Goal: Information Seeking & Learning: Find specific fact

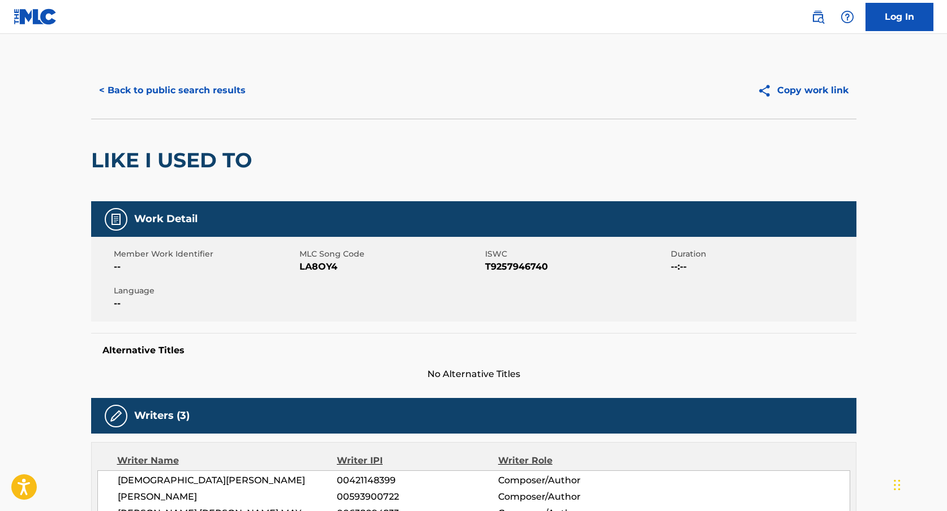
click at [177, 109] on div "< Back to public search results Copy work link" at bounding box center [473, 90] width 765 height 57
click at [181, 103] on button "< Back to public search results" at bounding box center [172, 90] width 162 height 28
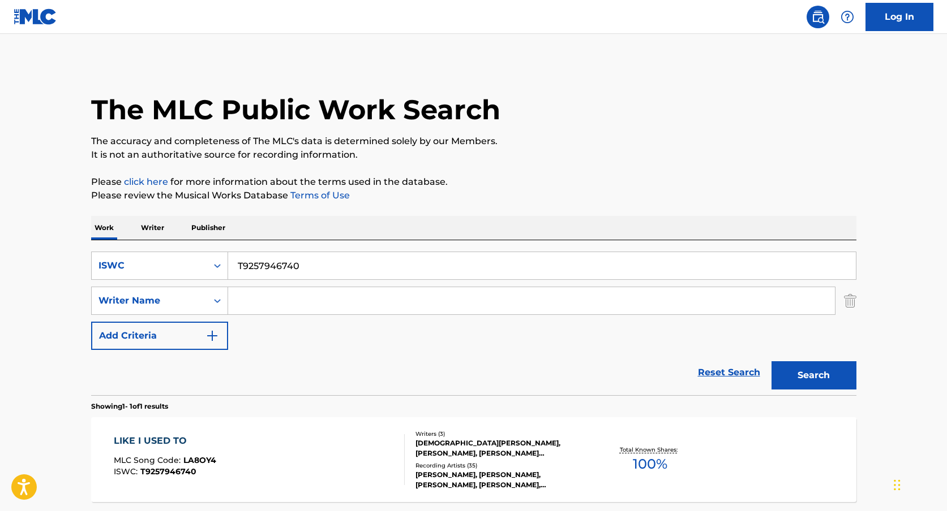
scroll to position [40, 0]
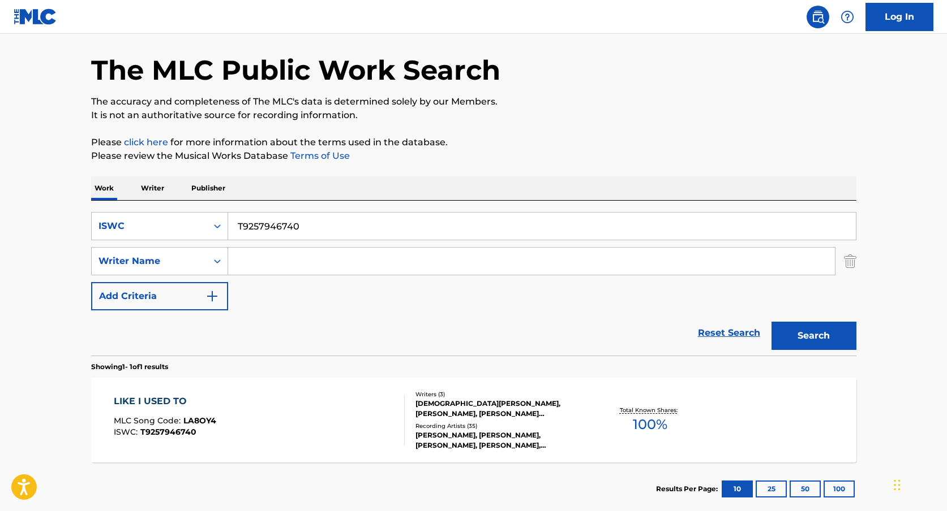
click at [269, 214] on input "T9257946740" at bounding box center [541, 226] width 627 height 27
paste input ""ISWC: T0709620223 Title: FORGOT ABOUT DRE Artists: [PERSON_NAME] & [PERSON_NAM…"
type input ""ISWC: T0709620223 Title: FORGOT ABOUT DRE Artists: [PERSON_NAME] & [PERSON_NAM…"
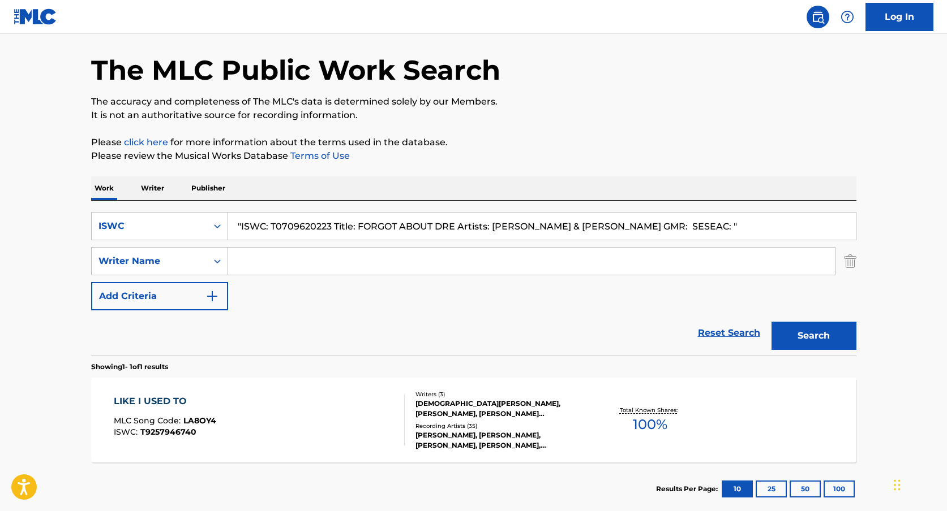
click at [299, 226] on input ""ISWC: T0709620223 Title: FORGOT ABOUT DRE Artists: [PERSON_NAME] & [PERSON_NAM…" at bounding box center [541, 226] width 627 height 27
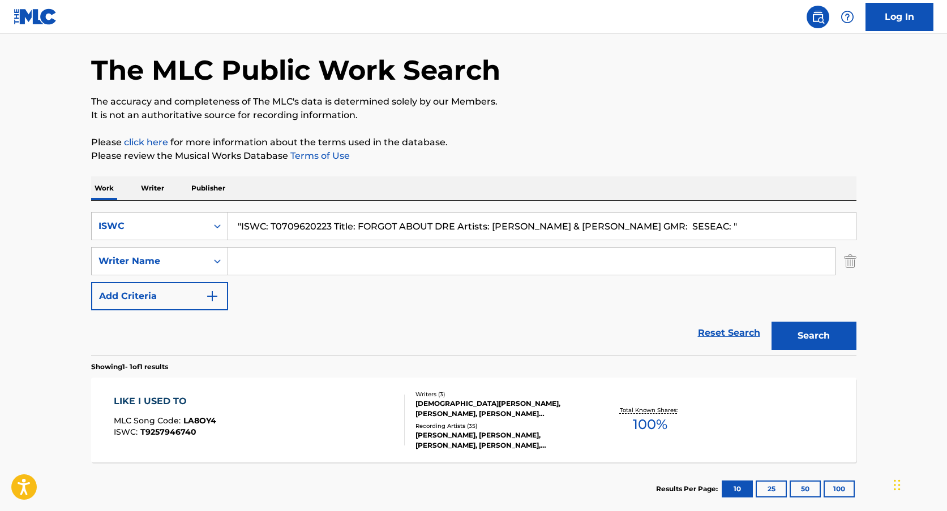
click at [299, 226] on input ""ISWC: T0709620223 Title: FORGOT ABOUT DRE Artists: [PERSON_NAME] & [PERSON_NAM…" at bounding box center [541, 226] width 627 height 27
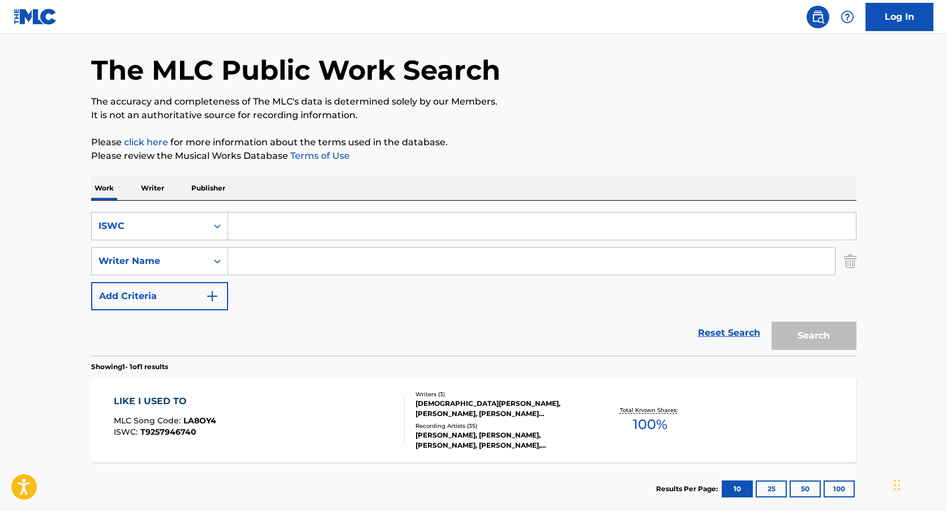
paste input "T0709620223"
type input "T0709620223"
click at [214, 237] on div "Search Form" at bounding box center [217, 226] width 20 height 27
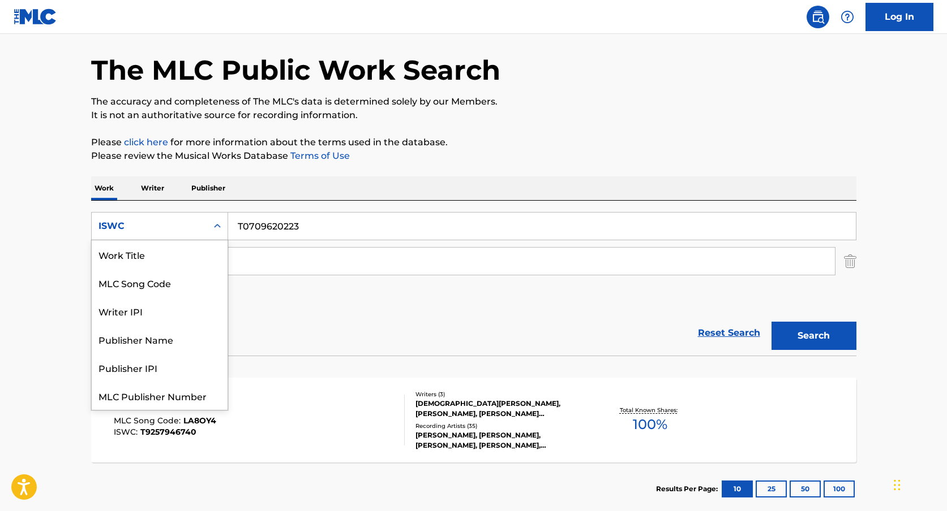
scroll to position [28, 0]
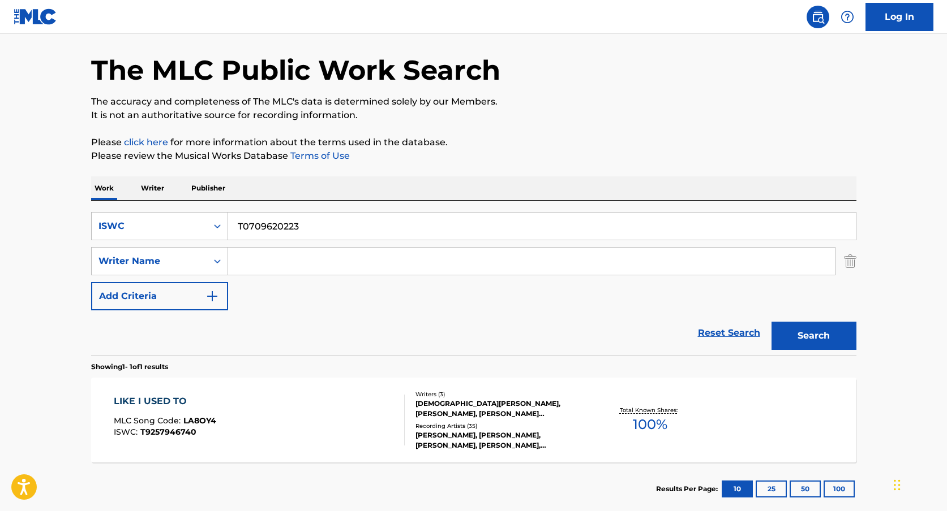
click at [297, 229] on input "T0709620223" at bounding box center [541, 226] width 627 height 27
click at [771, 322] on button "Search" at bounding box center [813, 336] width 85 height 28
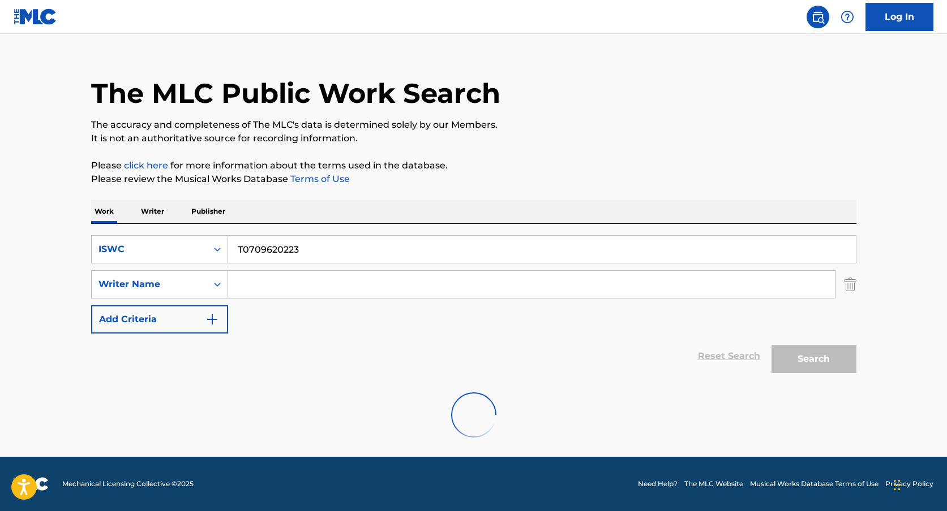
scroll to position [40, 0]
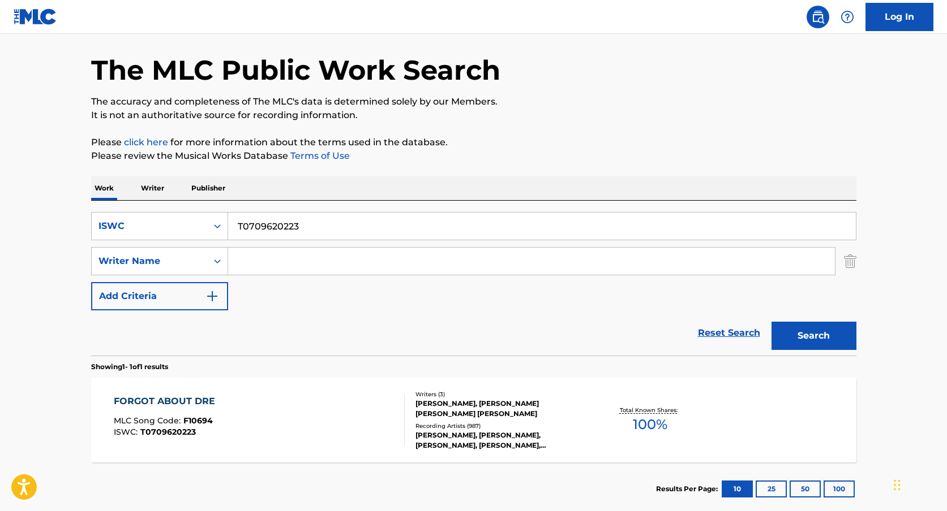
click at [307, 395] on div "FORGOT ABOUT DRE MLC Song Code : F10694 ISWC : T0709620223" at bounding box center [259, 420] width 291 height 51
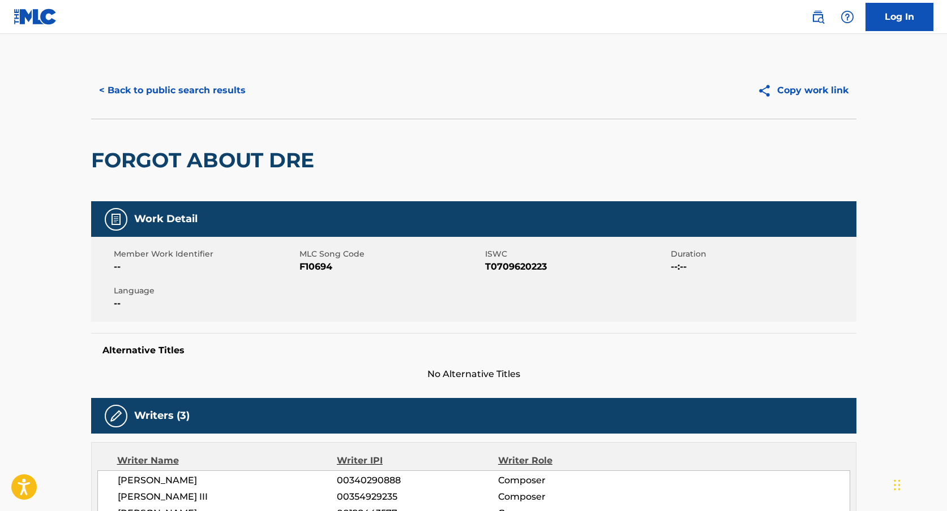
click at [217, 88] on button "< Back to public search results" at bounding box center [172, 90] width 162 height 28
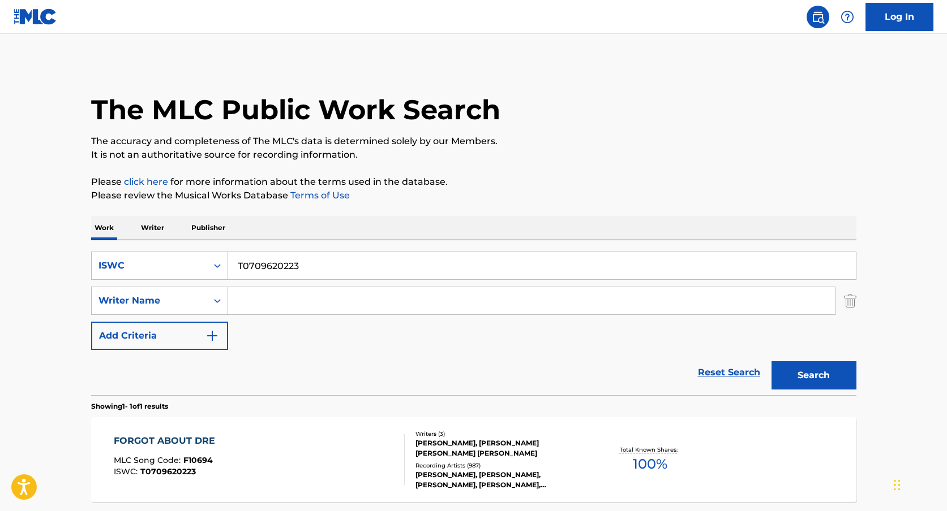
scroll to position [40, 0]
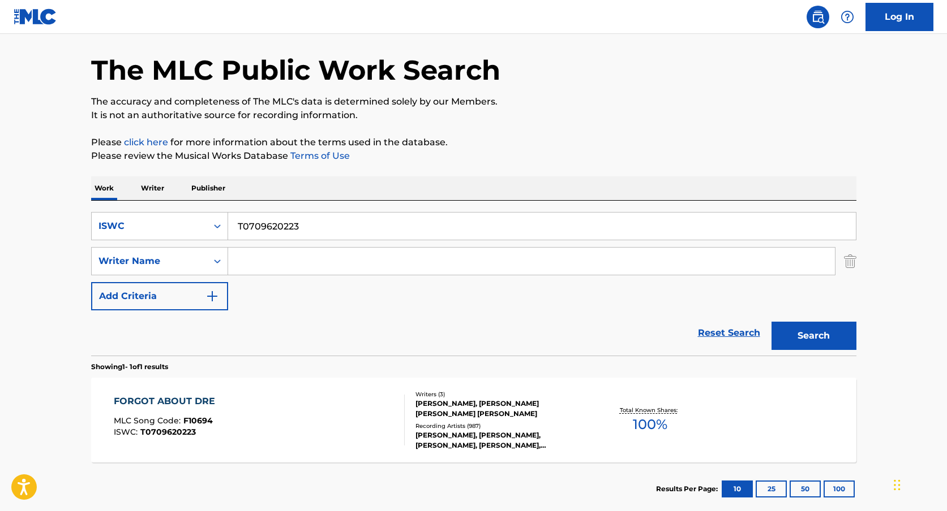
click at [285, 276] on div "SearchWithCriteriab4f58a99-c116-44e1-80b1-154243108d43 ISWC T0709620223 SearchW…" at bounding box center [473, 261] width 765 height 98
click at [294, 265] on input "Search Form" at bounding box center [531, 261] width 606 height 27
paste input "CAME A LONG WAY"
type input "CAME A LONG WAY"
click at [302, 223] on input "T0709620223" at bounding box center [541, 226] width 627 height 27
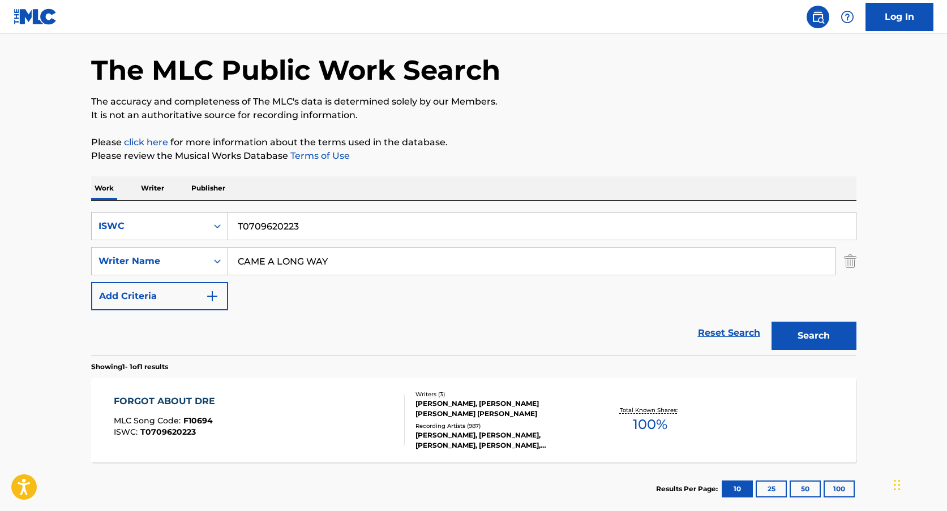
click at [302, 223] on input "T0709620223" at bounding box center [541, 226] width 627 height 27
paste input "CAME A LONG WAY"
type input "CAME A LONG WAY"
click at [282, 255] on input "CAME A LONG WAY" at bounding box center [531, 261] width 606 height 27
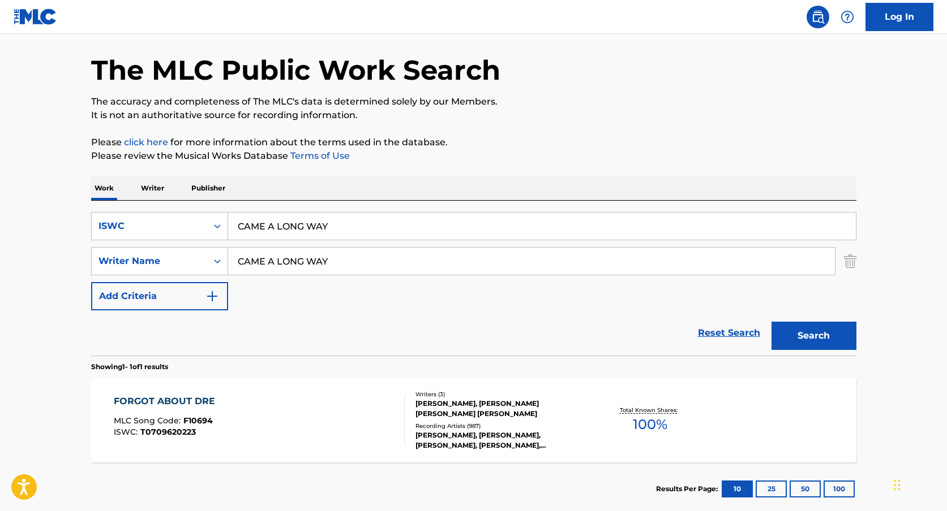
click at [282, 255] on input "CAME A LONG WAY" at bounding box center [531, 261] width 606 height 27
type input "[PERSON_NAME]"
click at [771, 322] on button "Search" at bounding box center [813, 336] width 85 height 28
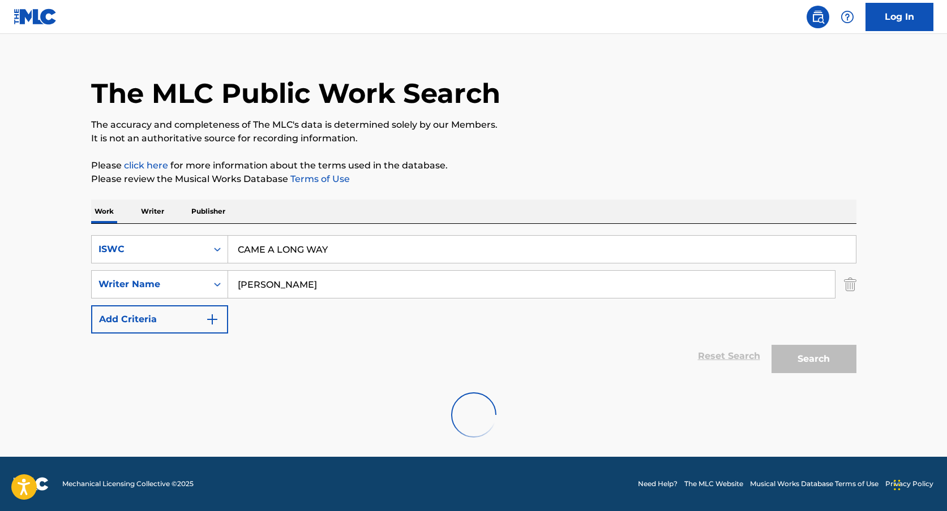
scroll to position [0, 0]
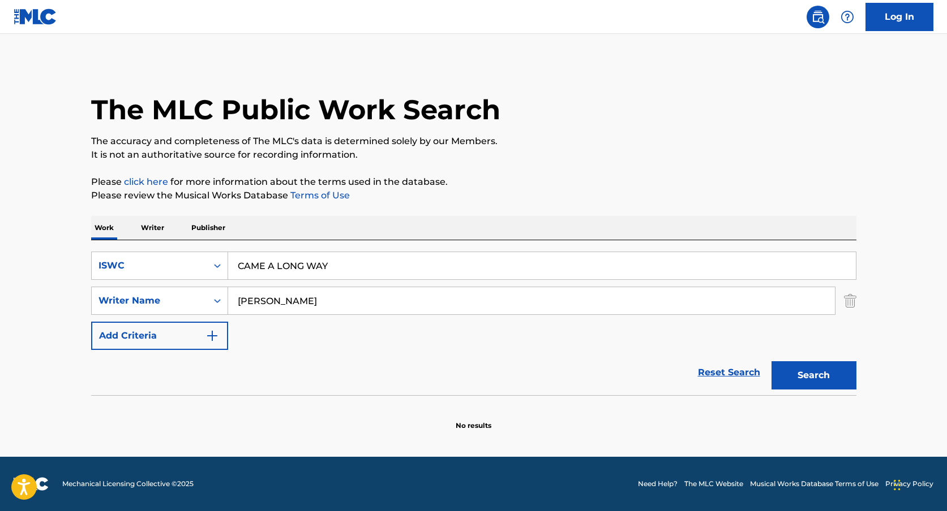
click at [276, 269] on input "CAME A LONG WAY" at bounding box center [541, 265] width 627 height 27
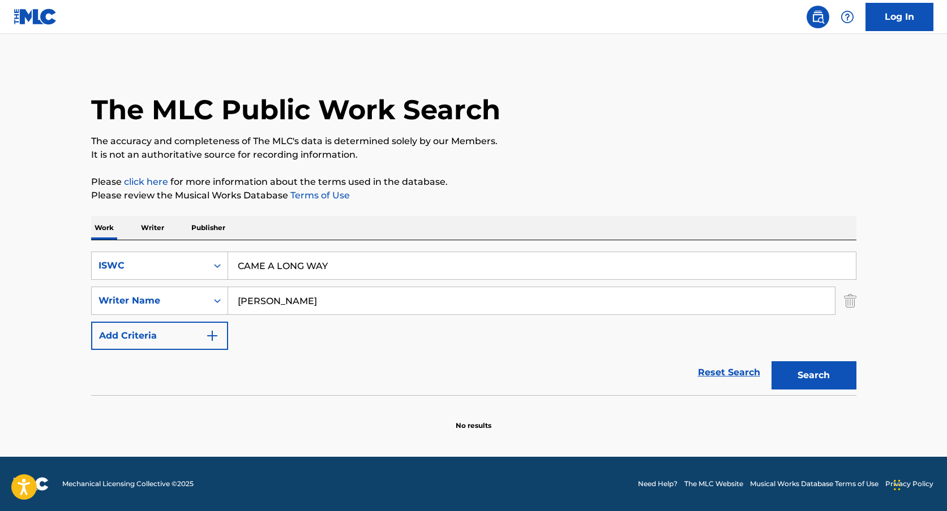
click at [270, 256] on input "CAME A LONG WAY" at bounding box center [541, 265] width 627 height 27
paste input ""ISWC: T0726304331 Title: Firestorm Artists: Earth Crisis GMR: SESEAC: ""
type input ""ISWC: T0726304331 Title: Firestorm Artists: Earth Crisis GMR: SESEAC: ""
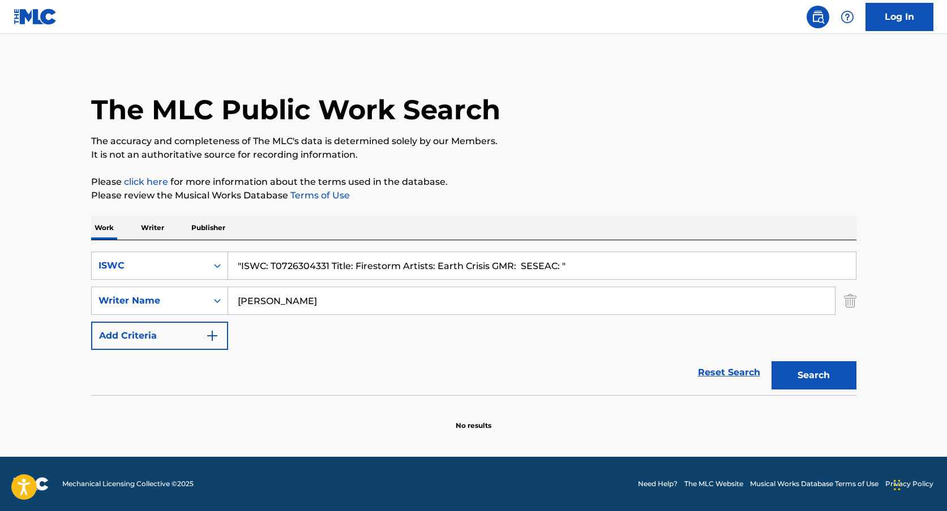
click at [281, 264] on input ""ISWC: T0726304331 Title: Firestorm Artists: Earth Crisis GMR: SESEAC: "" at bounding box center [541, 265] width 627 height 27
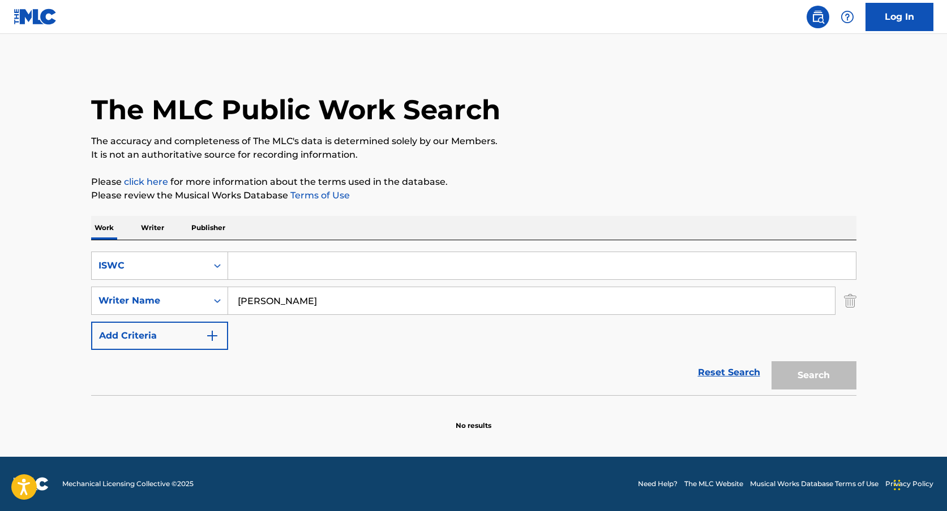
paste input "T0726304331"
type input "T0726304331"
click at [257, 294] on input "[PERSON_NAME]" at bounding box center [531, 300] width 606 height 27
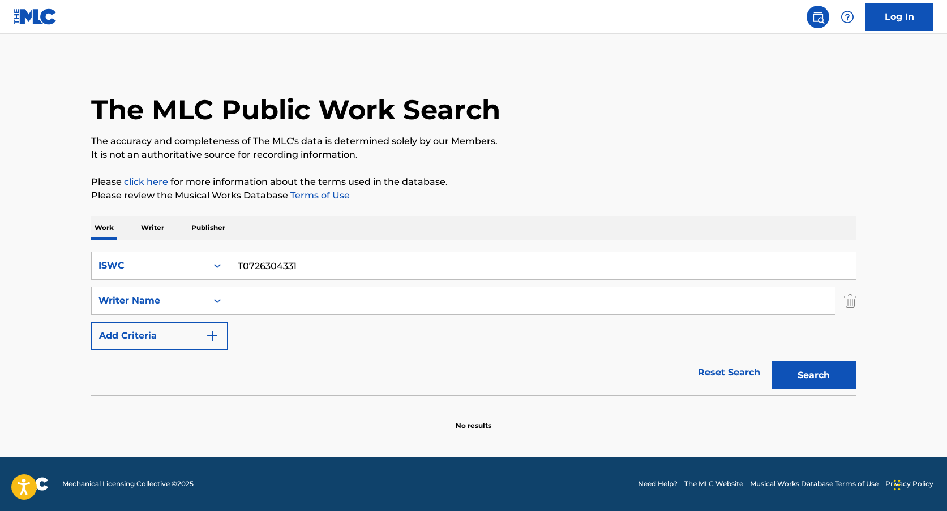
click at [771, 362] on button "Search" at bounding box center [813, 376] width 85 height 28
click at [240, 271] on input "T0726304331" at bounding box center [541, 265] width 627 height 27
paste input "[PERSON_NAME], [PERSON_NAME]"
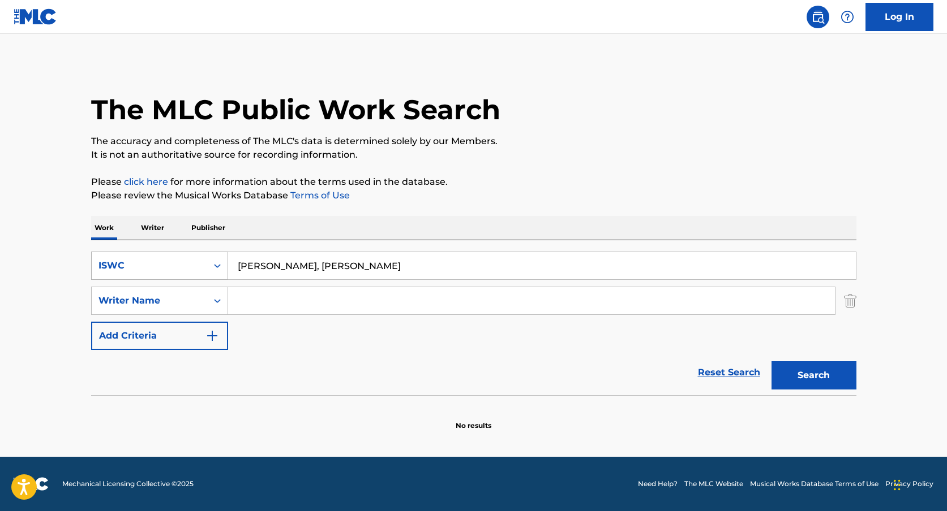
type input "[PERSON_NAME], [PERSON_NAME]"
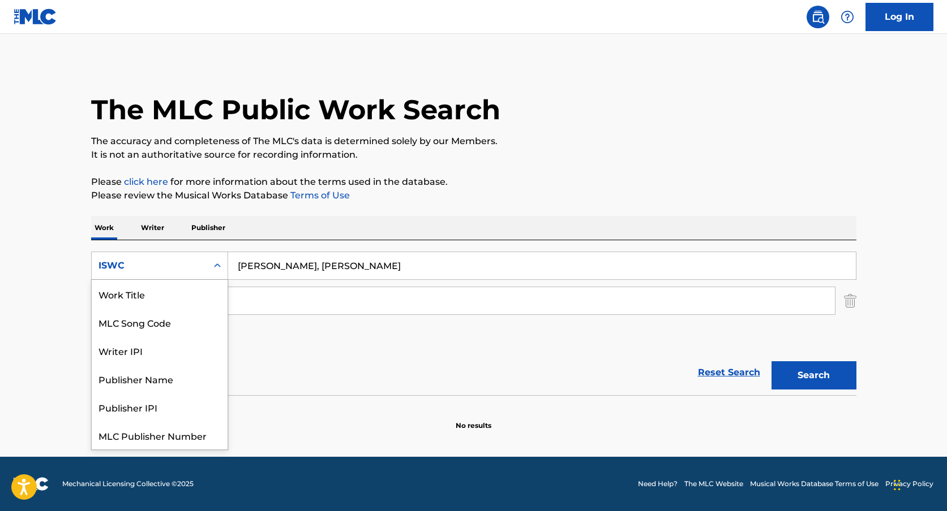
click at [156, 279] on div "ISWC" at bounding box center [159, 266] width 137 height 28
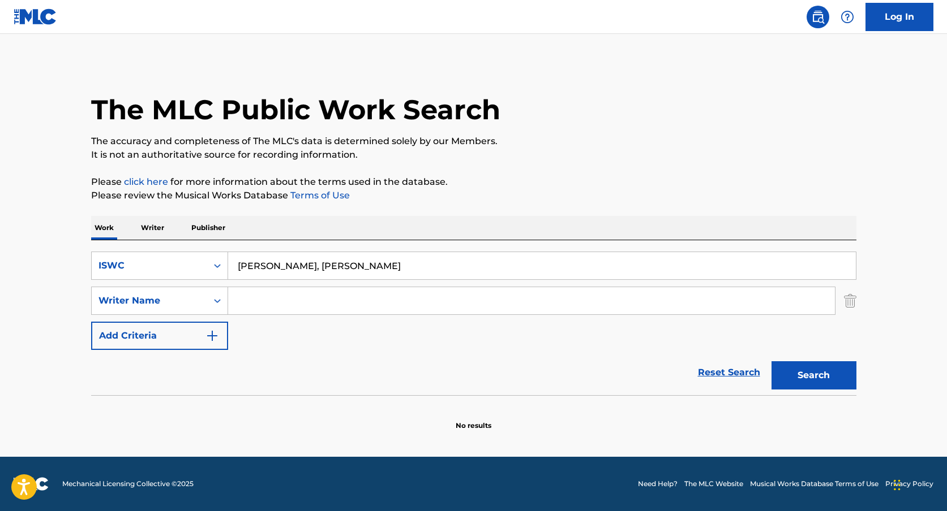
click at [260, 301] on input "Search Form" at bounding box center [531, 300] width 606 height 27
drag, startPoint x: 235, startPoint y: 270, endPoint x: 328, endPoint y: 269, distance: 93.4
click at [328, 269] on input "[PERSON_NAME], [PERSON_NAME]" at bounding box center [541, 265] width 627 height 27
click at [287, 319] on div "SearchWithCriteriab4f58a99-c116-44e1-80b1-154243108d43 ISWC [PERSON_NAME], [PER…" at bounding box center [473, 301] width 765 height 98
click at [300, 307] on input "Search Form" at bounding box center [531, 300] width 606 height 27
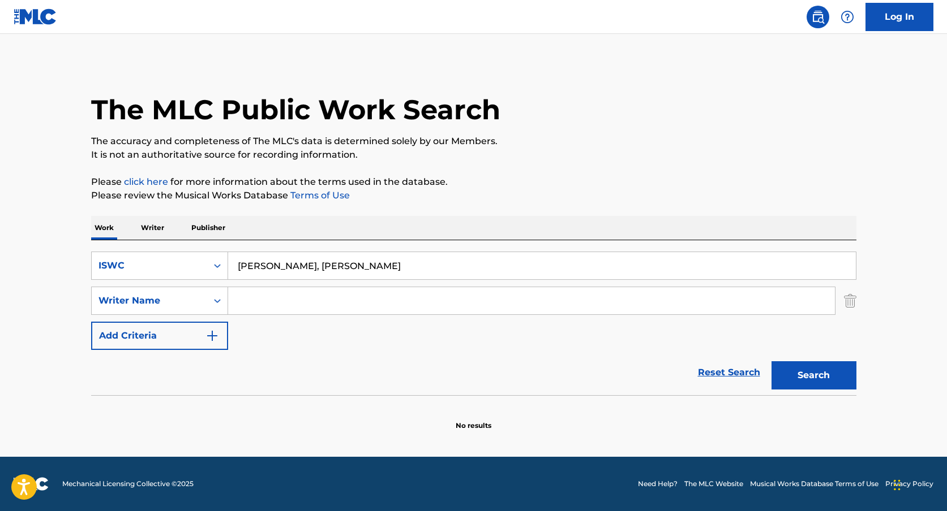
paste input "[PERSON_NAME]"
type input "[PERSON_NAME]"
click at [301, 270] on input "[PERSON_NAME], [PERSON_NAME]" at bounding box center [541, 265] width 627 height 27
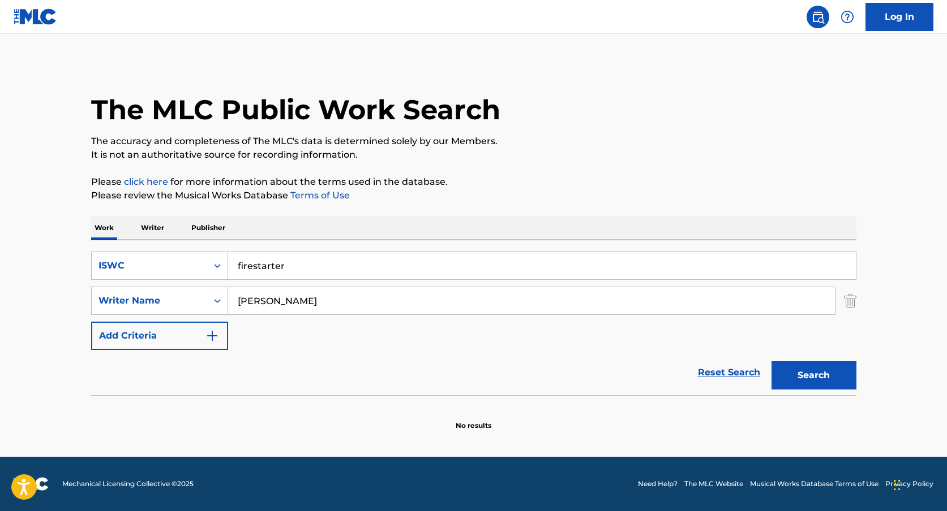
click at [771, 362] on button "Search" at bounding box center [813, 376] width 85 height 28
type input "firestarters"
click at [771, 362] on button "Search" at bounding box center [813, 376] width 85 height 28
click at [287, 264] on input "firestarters" at bounding box center [541, 265] width 627 height 27
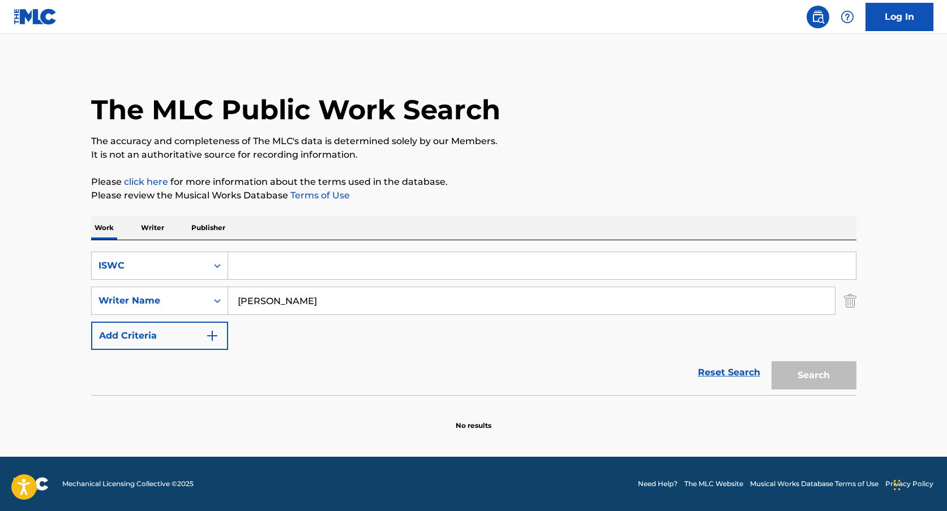
paste input "[PERSON_NAME] [PERSON_NAME]"
type input "[PERSON_NAME] [PERSON_NAME]"
click at [265, 300] on input "[PERSON_NAME]" at bounding box center [531, 300] width 606 height 27
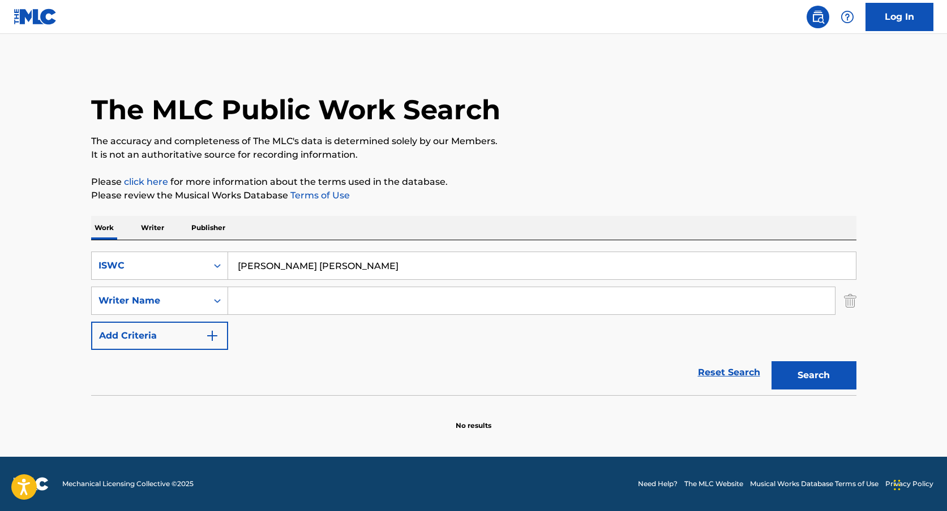
paste input "[PERSON_NAME] [PERSON_NAME]"
type input "[PERSON_NAME] [PERSON_NAME]"
click at [286, 266] on input "[PERSON_NAME] [PERSON_NAME]" at bounding box center [541, 265] width 627 height 27
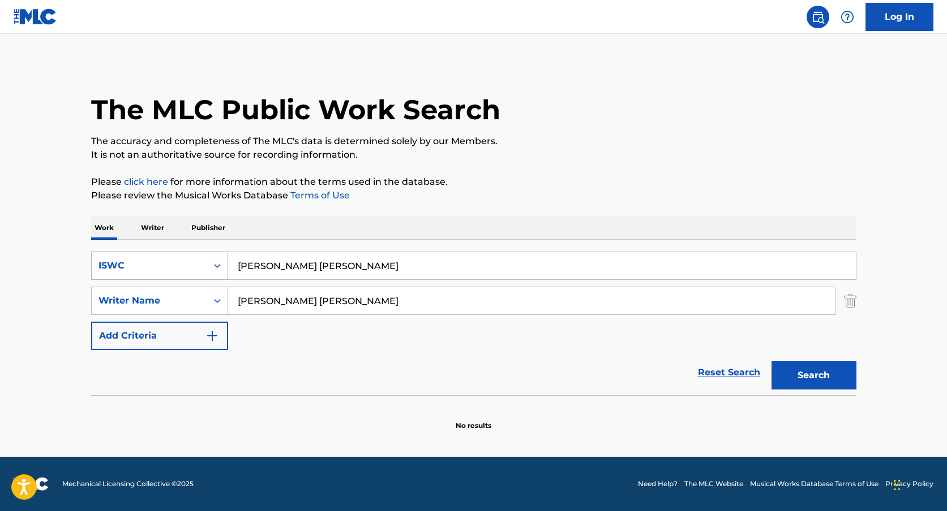
click at [174, 277] on div "ISWC" at bounding box center [159, 266] width 137 height 28
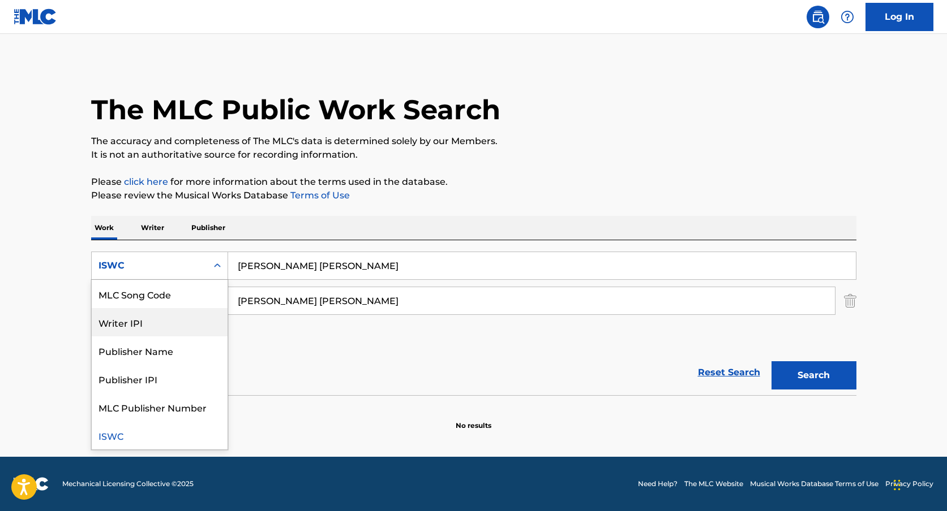
scroll to position [0, 0]
click at [173, 296] on div "Work Title" at bounding box center [160, 294] width 136 height 28
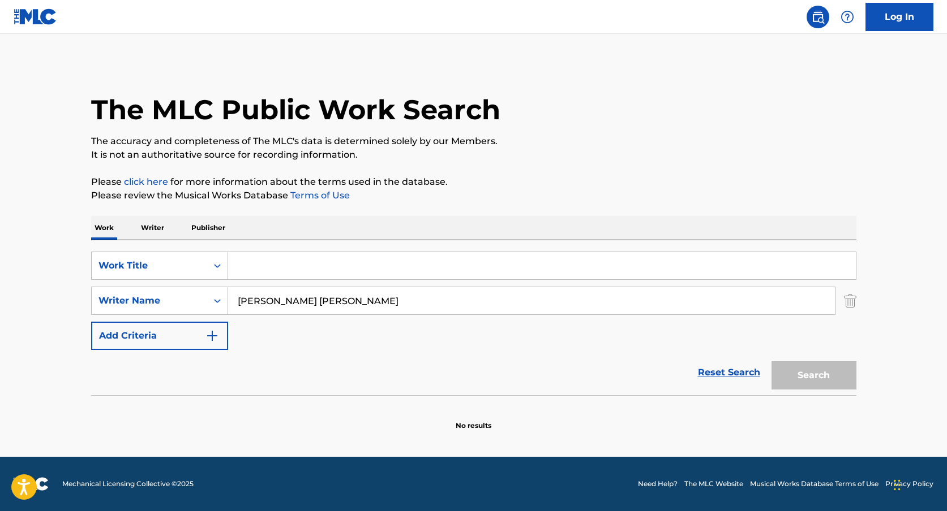
click at [270, 272] on input "Search Form" at bounding box center [541, 265] width 627 height 27
type input "past life"
click at [771, 362] on button "Search" at bounding box center [813, 376] width 85 height 28
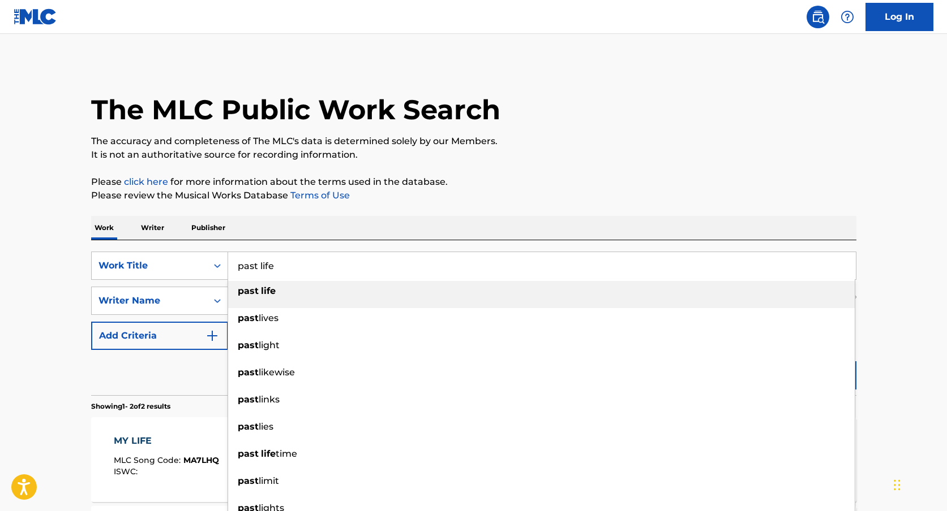
click at [249, 292] on strong "past" at bounding box center [248, 291] width 21 height 11
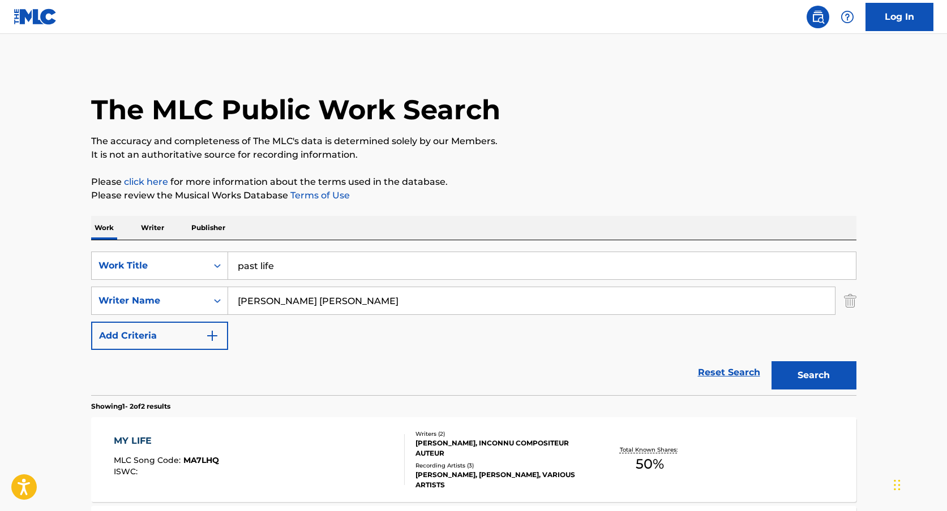
click at [836, 356] on div "Search" at bounding box center [810, 372] width 91 height 45
click at [820, 373] on button "Search" at bounding box center [813, 376] width 85 height 28
click at [157, 454] on div "MY LIFE MLC Song Code : MA7LHQ ISWC :" at bounding box center [166, 460] width 105 height 51
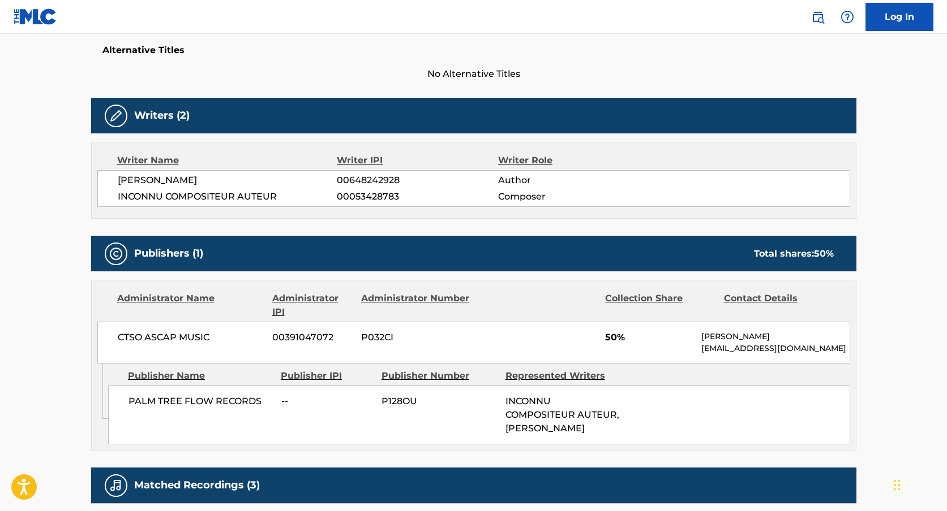
scroll to position [292, 0]
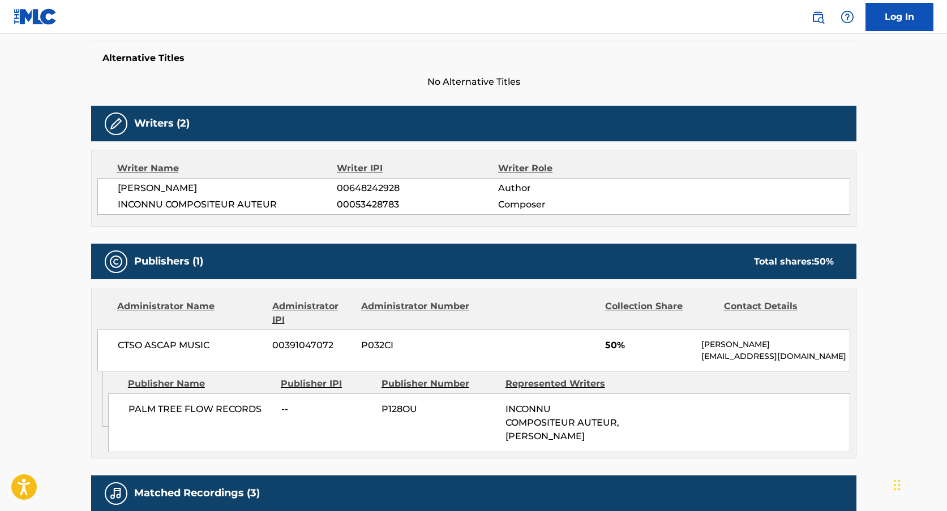
click at [136, 61] on h5 "Alternative Titles" at bounding box center [473, 58] width 742 height 11
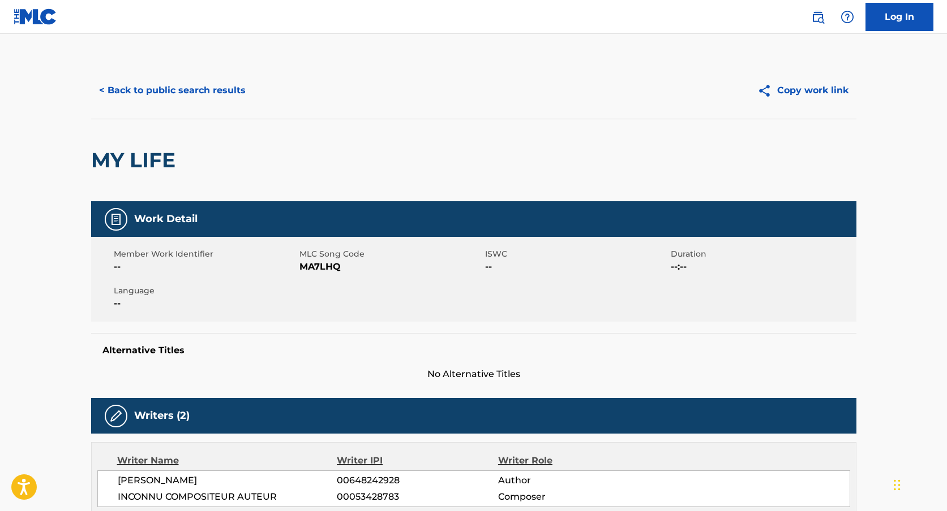
click at [161, 83] on button "< Back to public search results" at bounding box center [172, 90] width 162 height 28
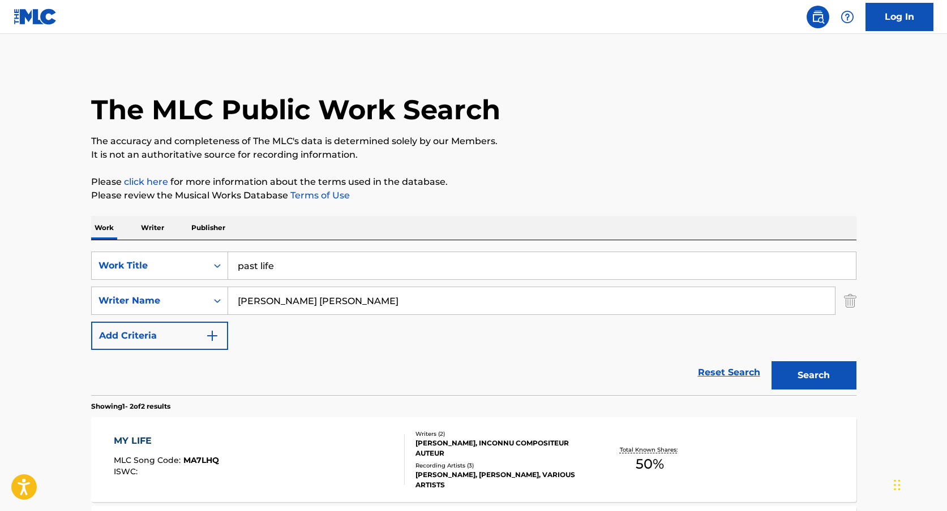
click at [256, 261] on input "past life" at bounding box center [541, 265] width 627 height 27
paste input "T9105769628"
type input "T9105769628"
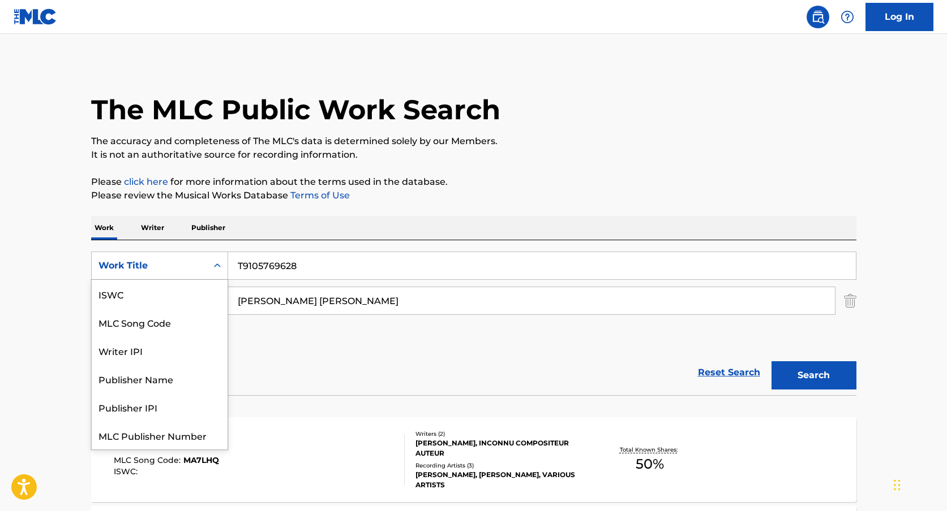
click at [200, 257] on div "Work Title" at bounding box center [149, 265] width 115 height 21
drag, startPoint x: 172, startPoint y: 315, endPoint x: 178, endPoint y: 307, distance: 9.7
click at [178, 307] on div "ISWC MLC Song Code Writer IPI Publisher Name Publisher IPI MLC Publisher Number…" at bounding box center [160, 365] width 136 height 170
click at [184, 300] on div "ISWC" at bounding box center [160, 294] width 136 height 28
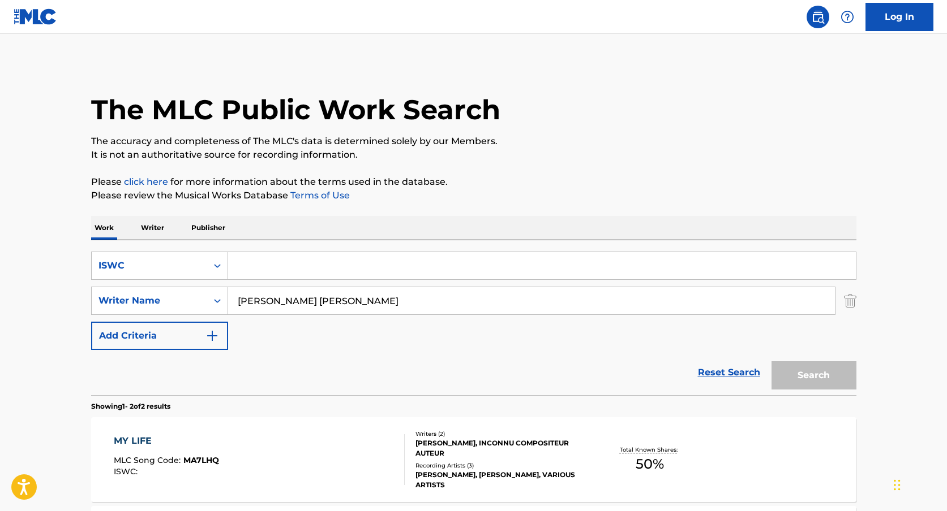
click at [278, 276] on input "Search Form" at bounding box center [541, 265] width 627 height 27
paste input "T9105769628"
type input "T9105769628"
click at [269, 292] on input "[PERSON_NAME] [PERSON_NAME]" at bounding box center [531, 300] width 606 height 27
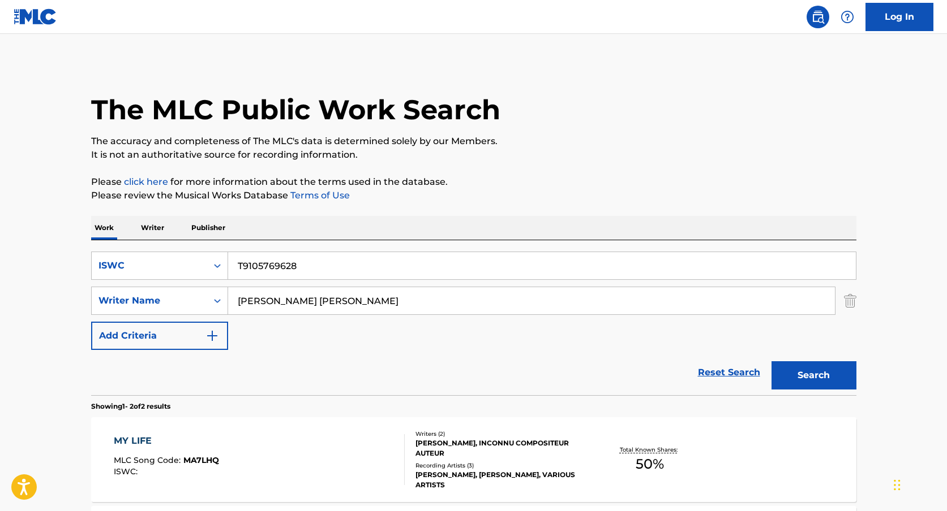
click at [269, 292] on input "[PERSON_NAME] [PERSON_NAME]" at bounding box center [531, 300] width 606 height 27
click at [771, 362] on button "Search" at bounding box center [813, 376] width 85 height 28
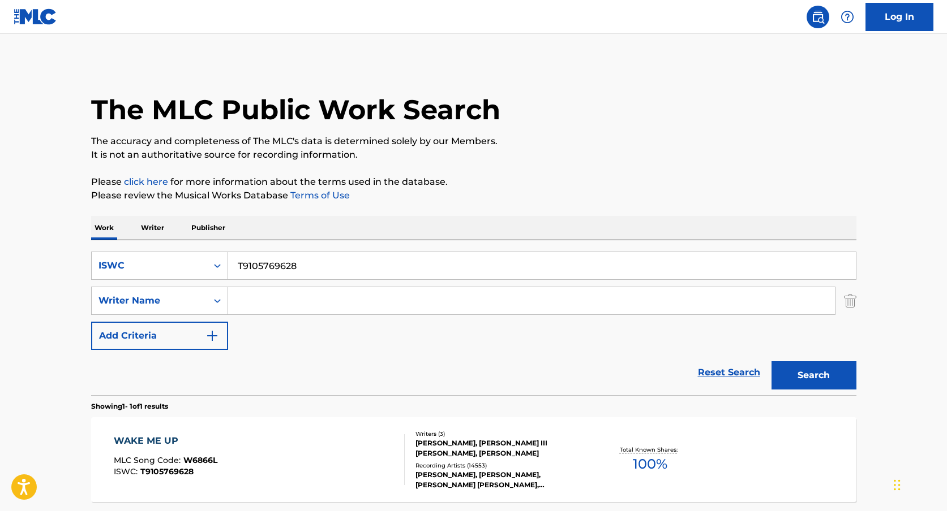
click at [427, 435] on div "Writers ( 3 )" at bounding box center [500, 434] width 171 height 8
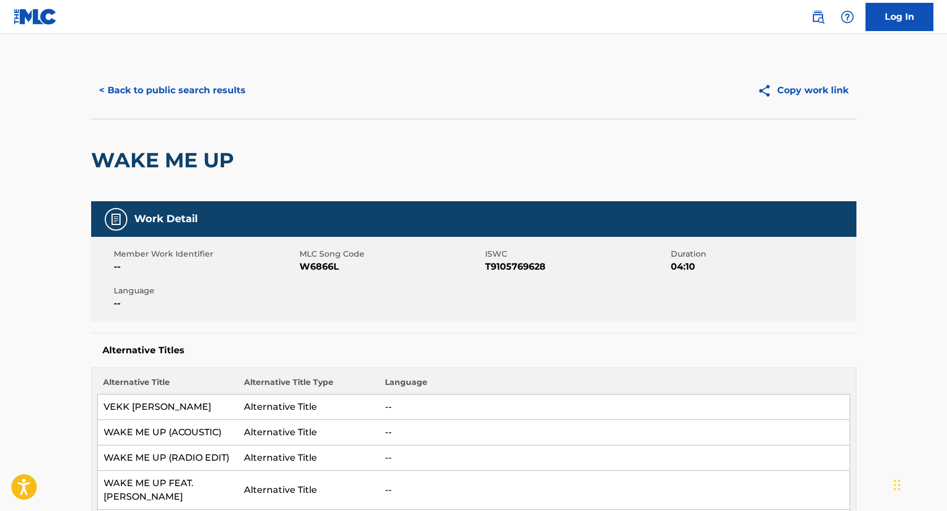
click at [147, 73] on div "< Back to public search results Copy work link" at bounding box center [473, 90] width 765 height 57
click at [142, 84] on button "< Back to public search results" at bounding box center [172, 90] width 162 height 28
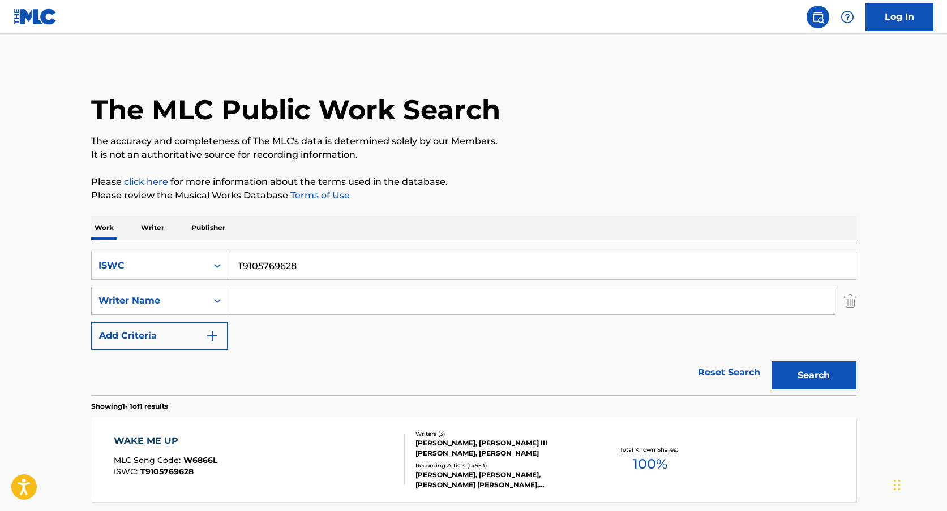
click at [254, 269] on input "T9105769628" at bounding box center [541, 265] width 627 height 27
paste input ""ISWC: T3213354537 Title: Good & Great Artists: [PERSON_NAME] GMR: SESEAC: ""
click at [279, 264] on input ""ISWC: T3213354537 Title: Good & Great Artists: [PERSON_NAME] GMR: SESEAC: "" at bounding box center [541, 265] width 627 height 27
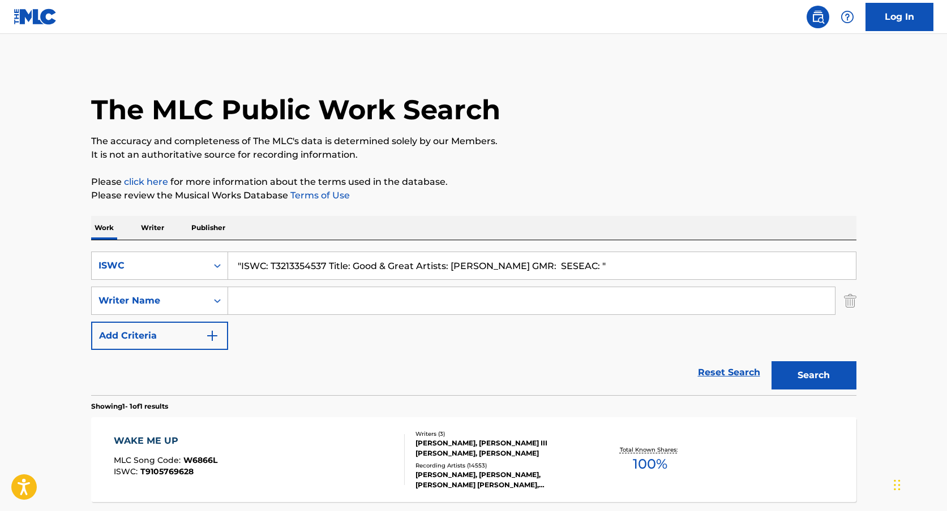
type input ""ISWC: Title: Good & Great Artists: [PERSON_NAME] GMR: SESEAC: ""
click at [279, 264] on input ""ISWC: Title: Good & Great Artists: [PERSON_NAME] GMR: SESEAC: "" at bounding box center [541, 265] width 627 height 27
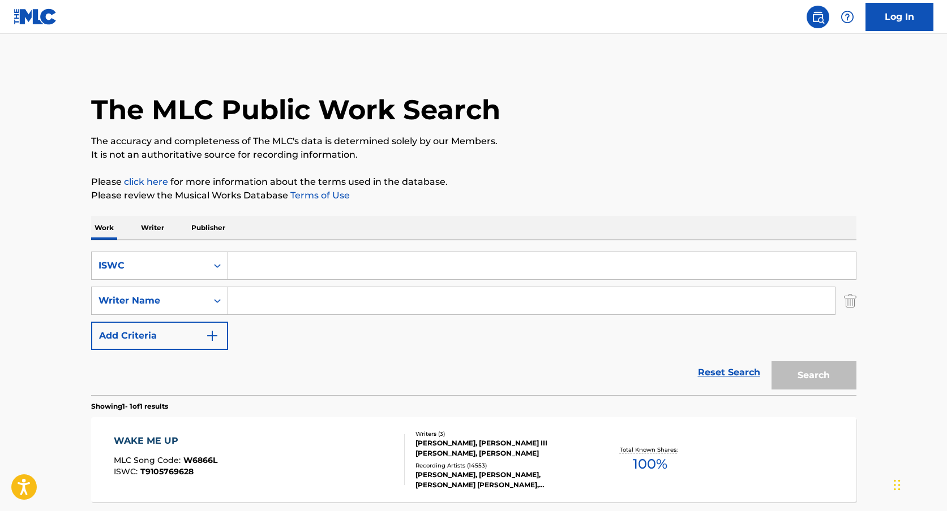
paste input "T3213354537"
type input "T3213354537"
click at [771, 362] on button "Search" at bounding box center [813, 376] width 85 height 28
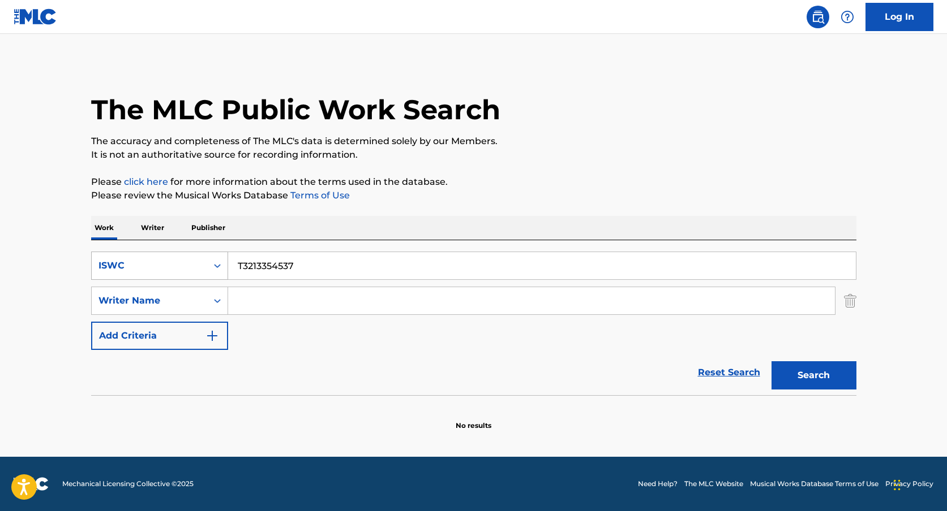
click at [200, 267] on div "ISWC" at bounding box center [149, 266] width 102 height 14
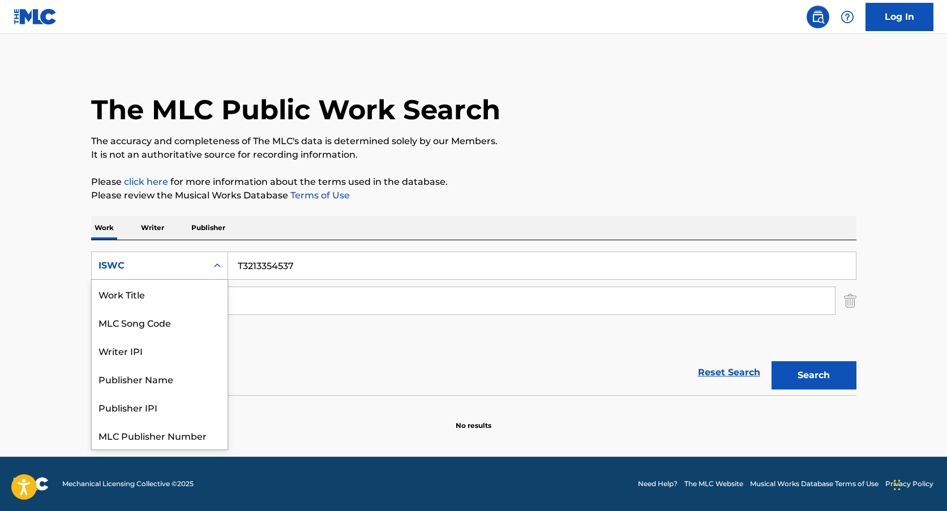
scroll to position [28, 0]
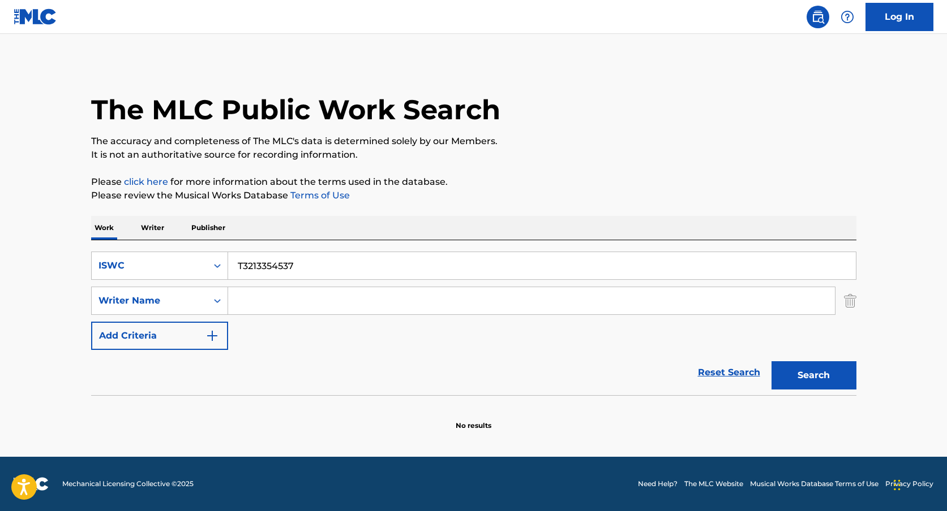
click at [278, 268] on input "T3213354537" at bounding box center [541, 265] width 627 height 27
paste input "GOOD AND GREAT"
type input "GOOD AND GREAT"
click at [206, 297] on div "Writer Name" at bounding box center [149, 300] width 115 height 21
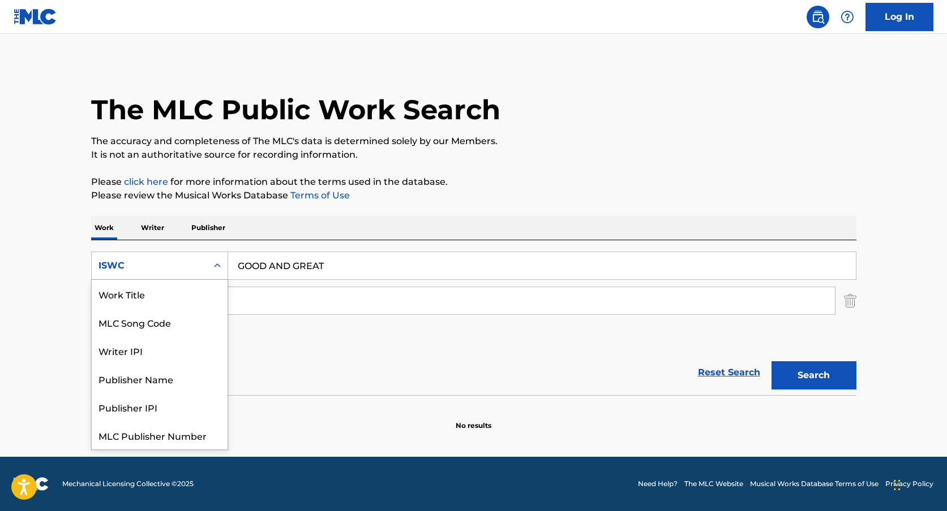
click at [221, 269] on icon "Search Form" at bounding box center [217, 265] width 11 height 11
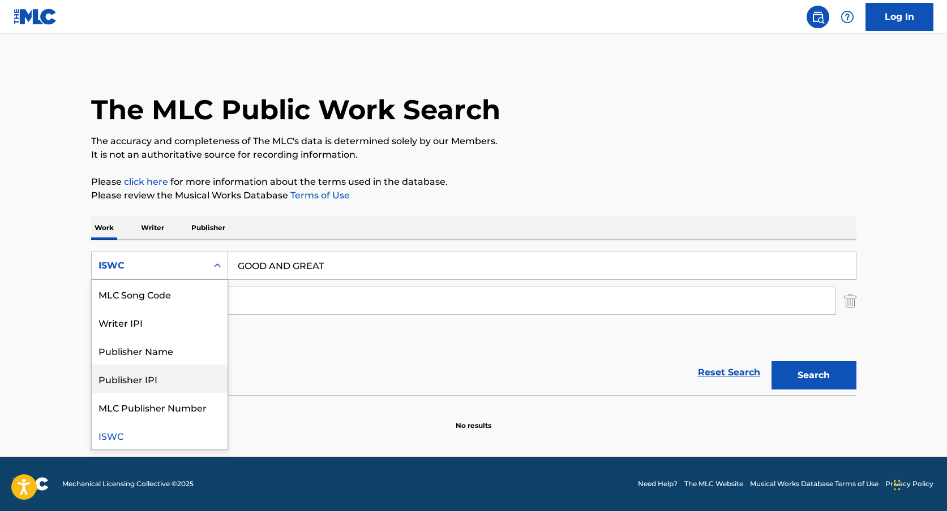
scroll to position [0, 0]
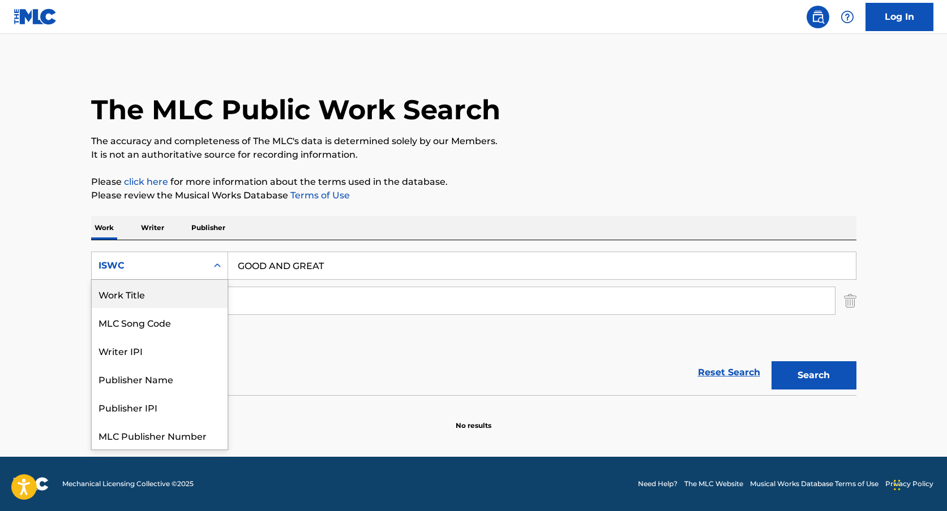
click at [166, 304] on div "Work Title" at bounding box center [160, 294] width 136 height 28
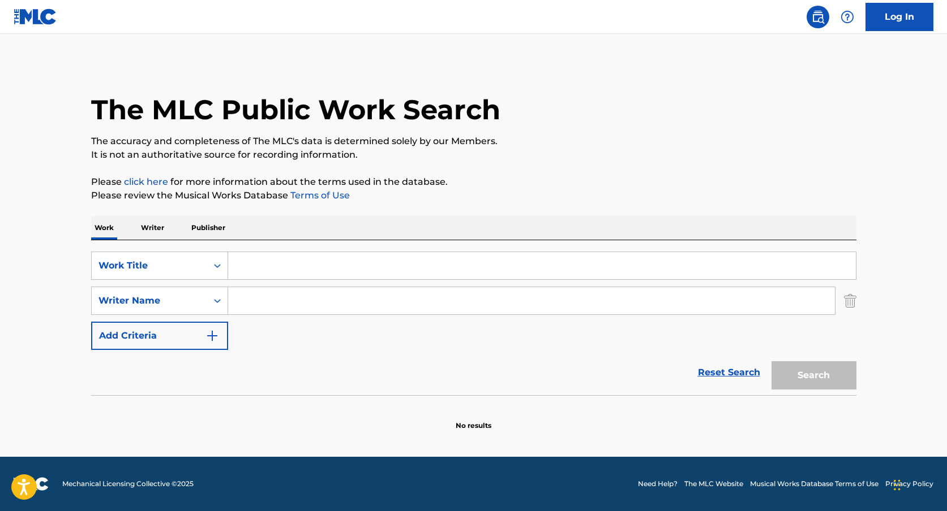
click at [248, 271] on input "Search Form" at bounding box center [541, 265] width 627 height 27
click at [239, 300] on input "Search Form" at bounding box center [531, 300] width 606 height 27
paste input "GOOD AND GREAT"
type input "GOOD AND GREAT"
click at [251, 263] on input "Search Form" at bounding box center [541, 265] width 627 height 27
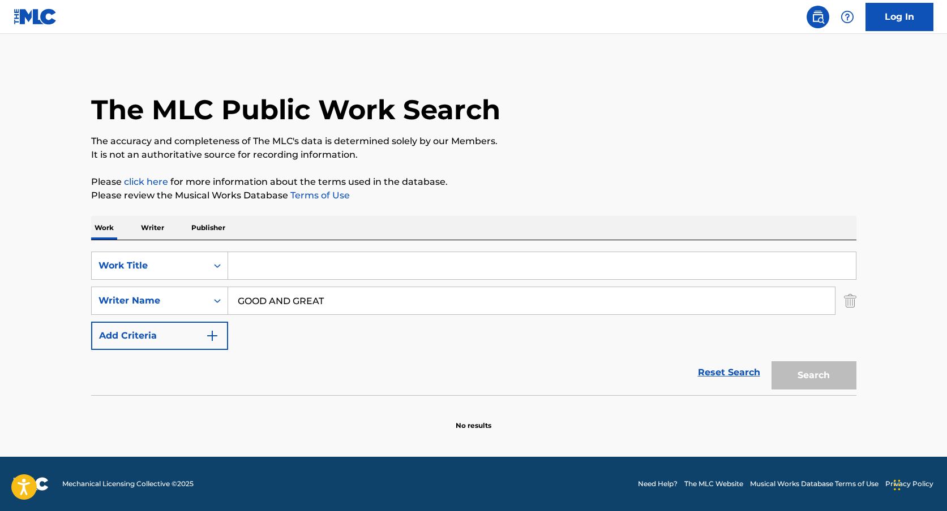
paste input "GOOD AND GREAT"
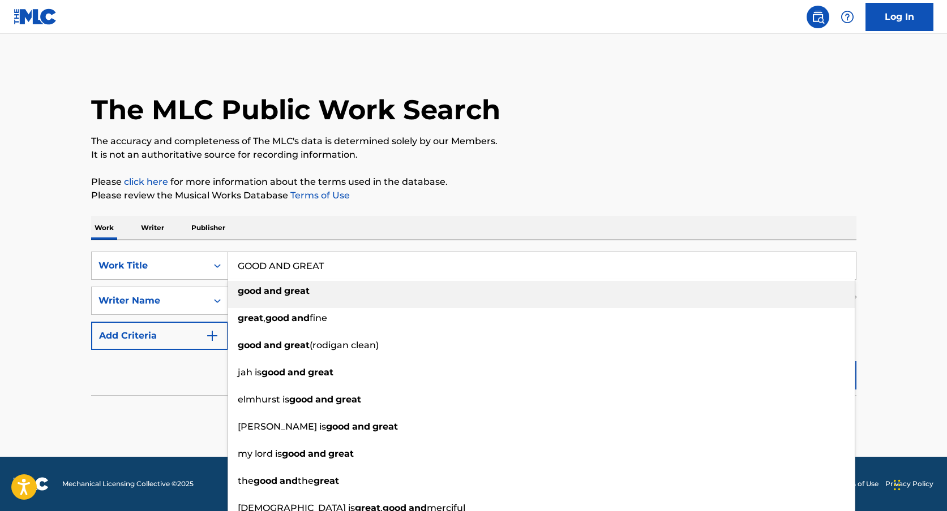
click at [261, 286] on span "Search Form" at bounding box center [262, 291] width 2 height 11
type input "good and great"
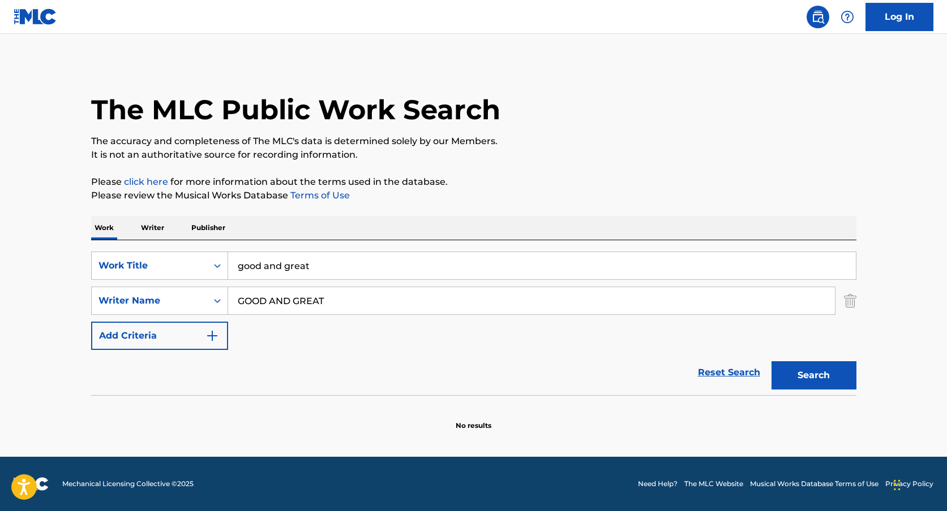
click at [271, 303] on input "GOOD AND GREAT" at bounding box center [531, 300] width 606 height 27
type input "[PERSON_NAME]"
click at [771, 362] on button "Search" at bounding box center [813, 376] width 85 height 28
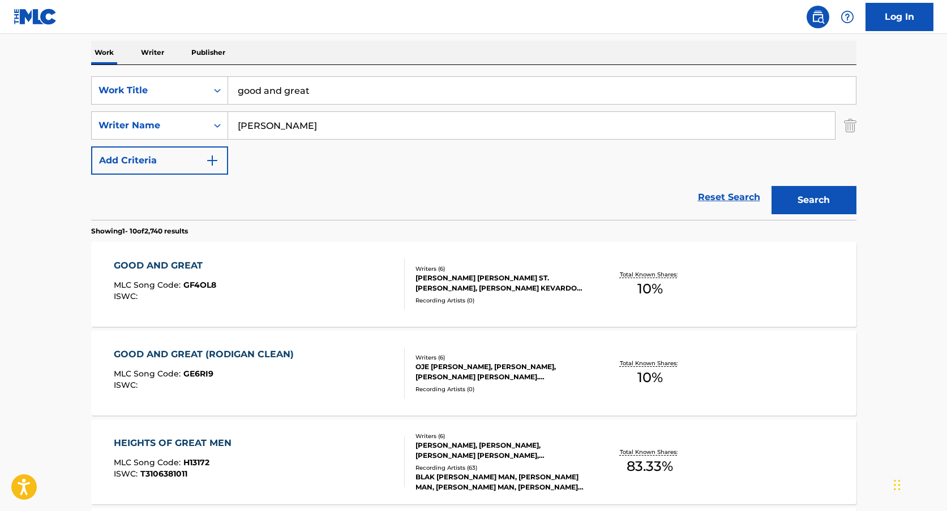
scroll to position [177, 0]
click at [471, 380] on div "OJE [PERSON_NAME], [PERSON_NAME], [PERSON_NAME] [PERSON_NAME]. [PERSON_NAME], […" at bounding box center [500, 371] width 171 height 20
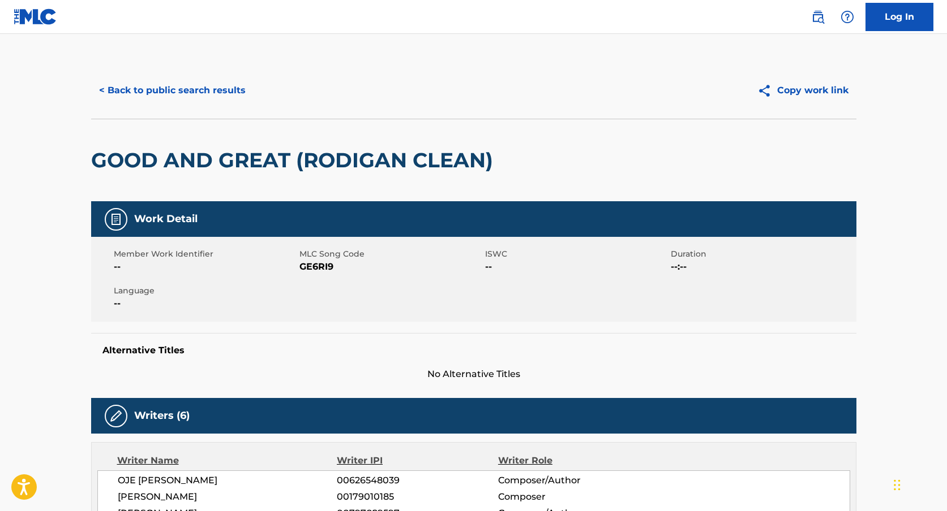
click at [123, 85] on button "< Back to public search results" at bounding box center [172, 90] width 162 height 28
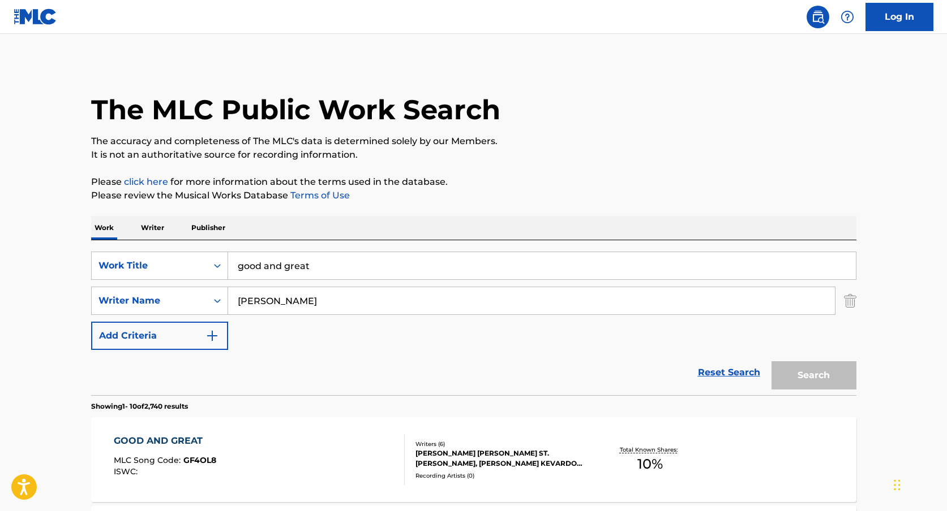
scroll to position [177, 0]
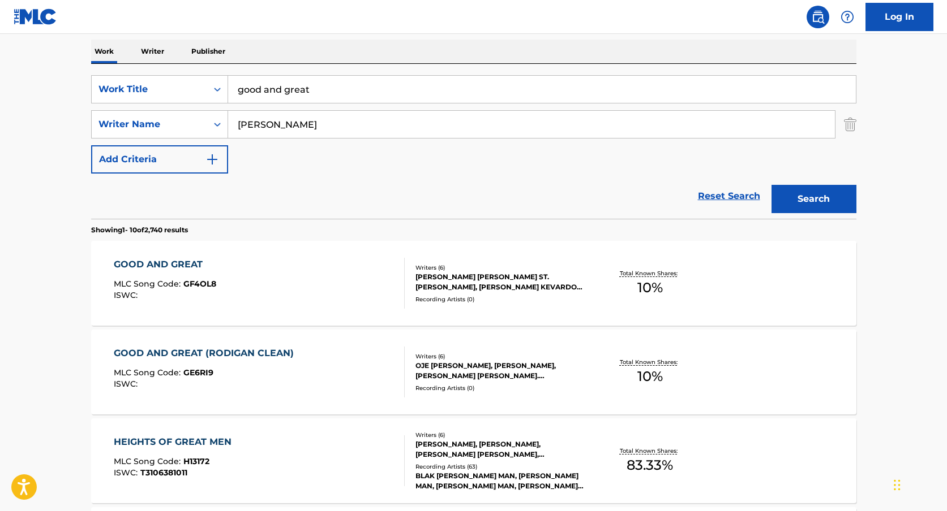
click at [312, 210] on div "Reset Search Search" at bounding box center [473, 196] width 765 height 45
click at [233, 200] on div "Reset Search Search" at bounding box center [473, 196] width 765 height 45
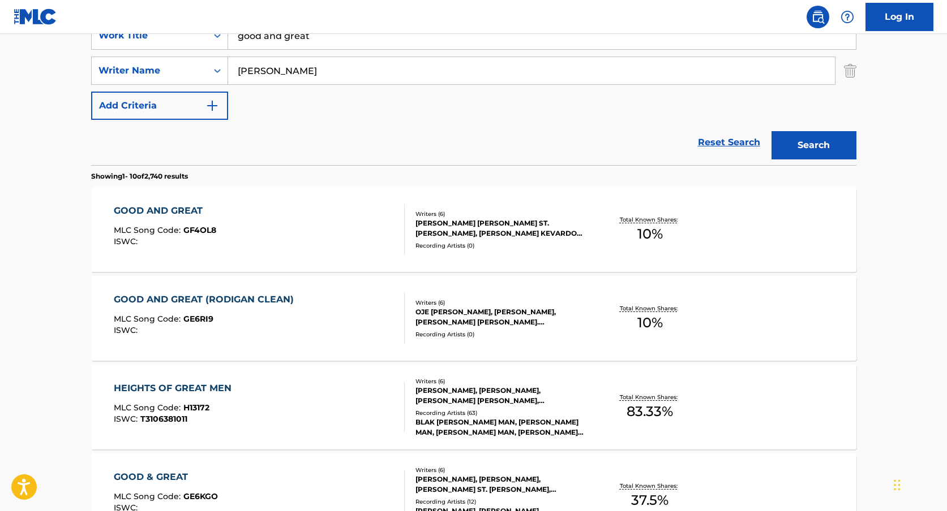
scroll to position [220, 0]
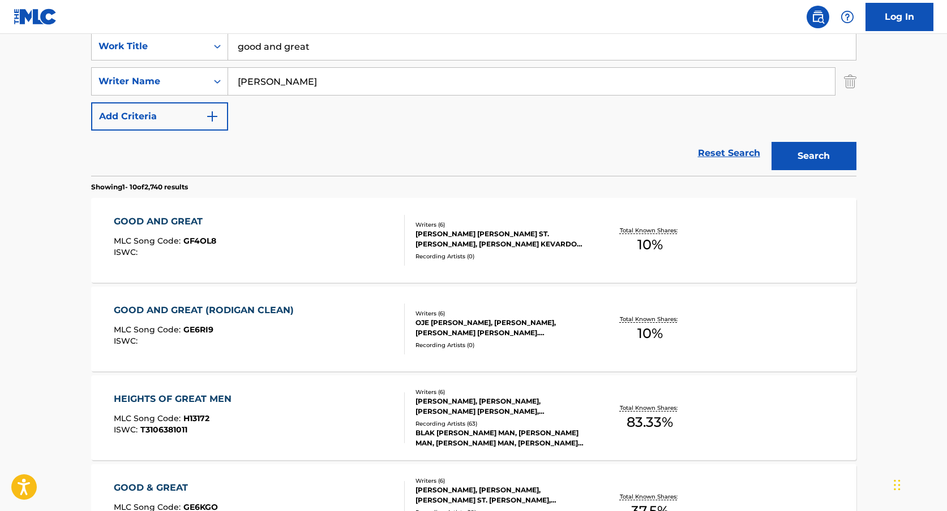
click at [453, 270] on div "GOOD AND GREAT MLC Song Code : GF4OL8 ISWC : Writers ( 6 ) [PERSON_NAME] [PERSO…" at bounding box center [473, 240] width 765 height 85
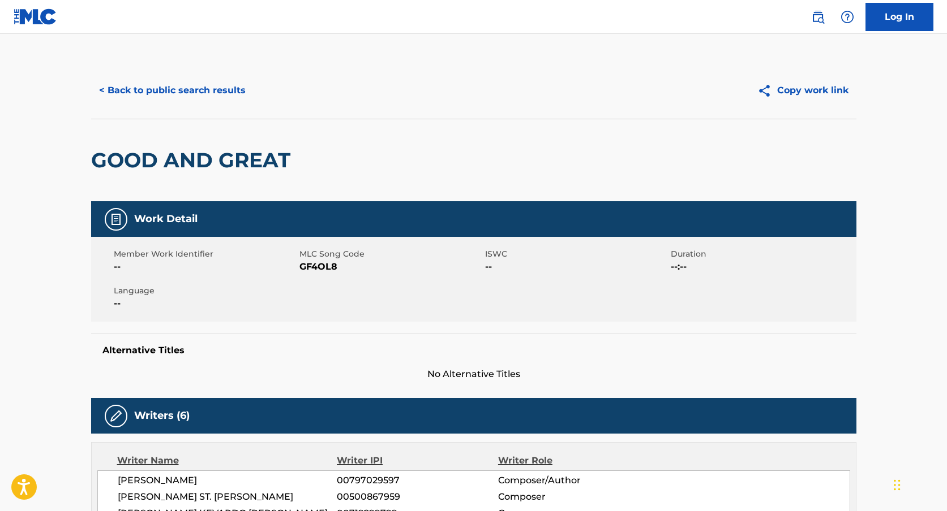
click at [151, 90] on button "< Back to public search results" at bounding box center [172, 90] width 162 height 28
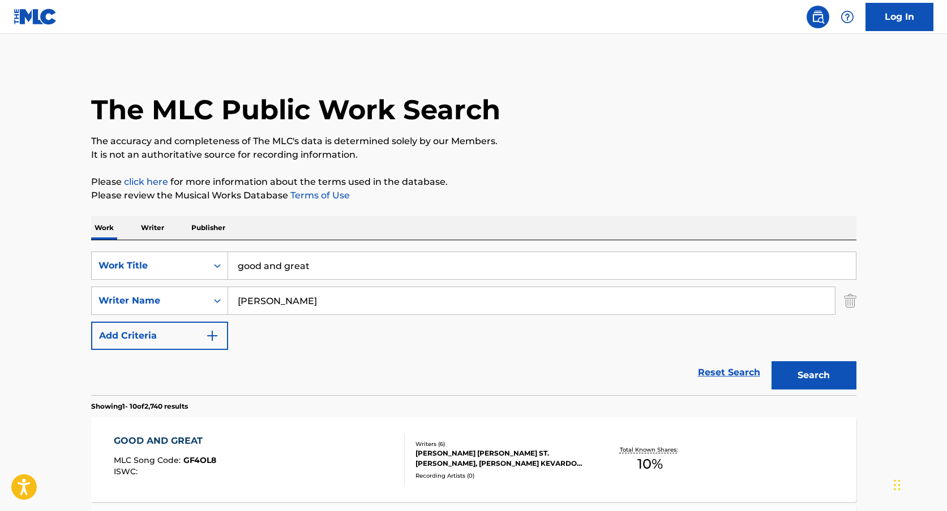
scroll to position [220, 0]
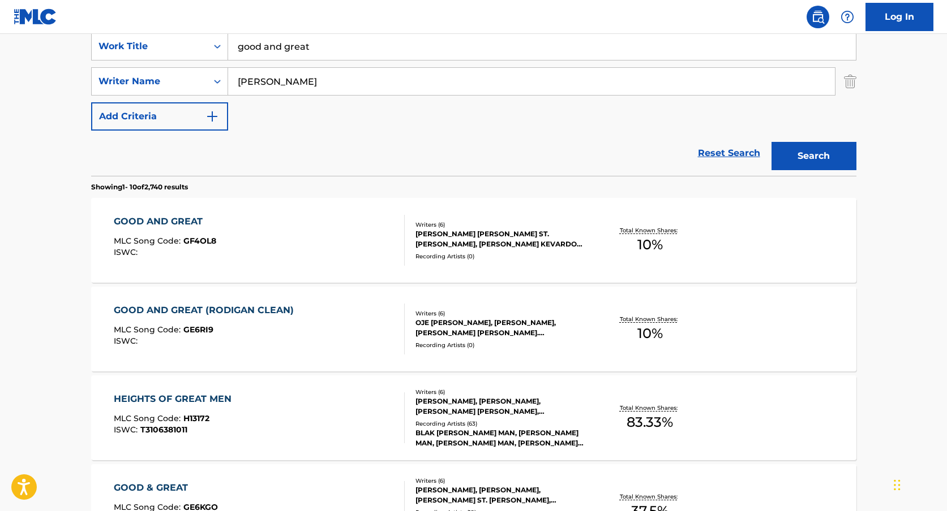
click at [258, 50] on input "good and great" at bounding box center [541, 46] width 627 height 27
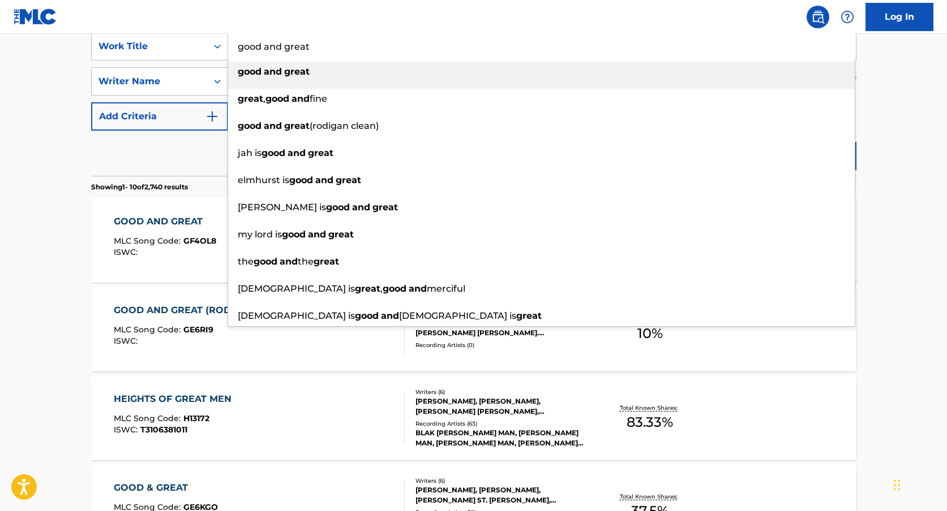
click at [258, 50] on input "good and great" at bounding box center [541, 46] width 627 height 27
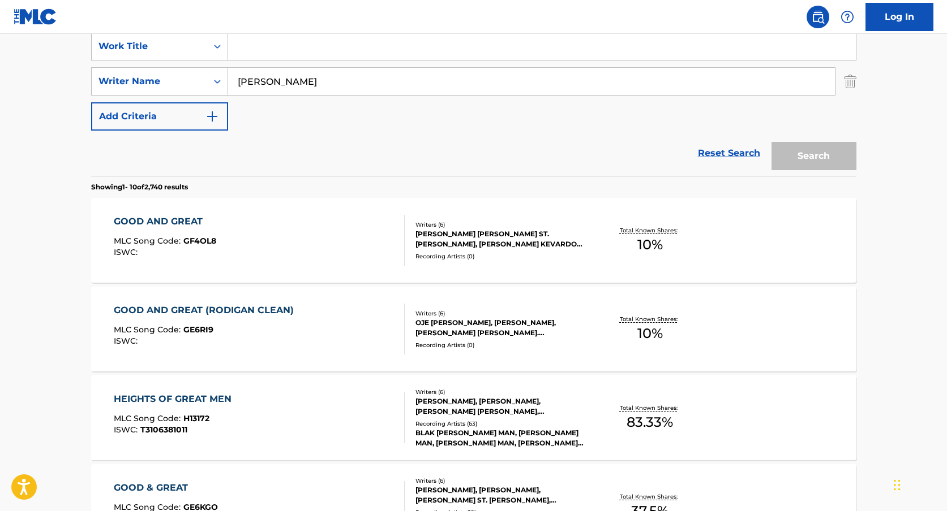
paste input "T8038683249"
type input "T8038683249"
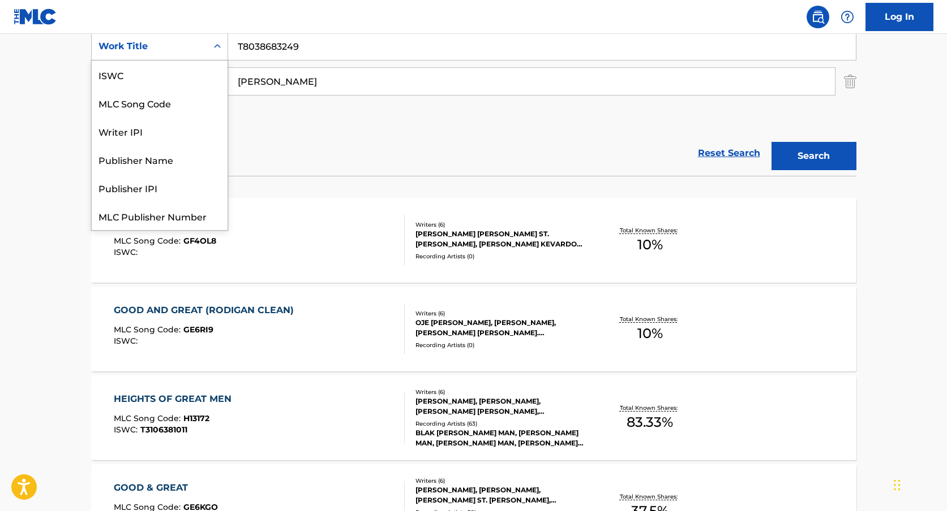
click at [200, 53] on div "Work Title" at bounding box center [149, 46] width 115 height 21
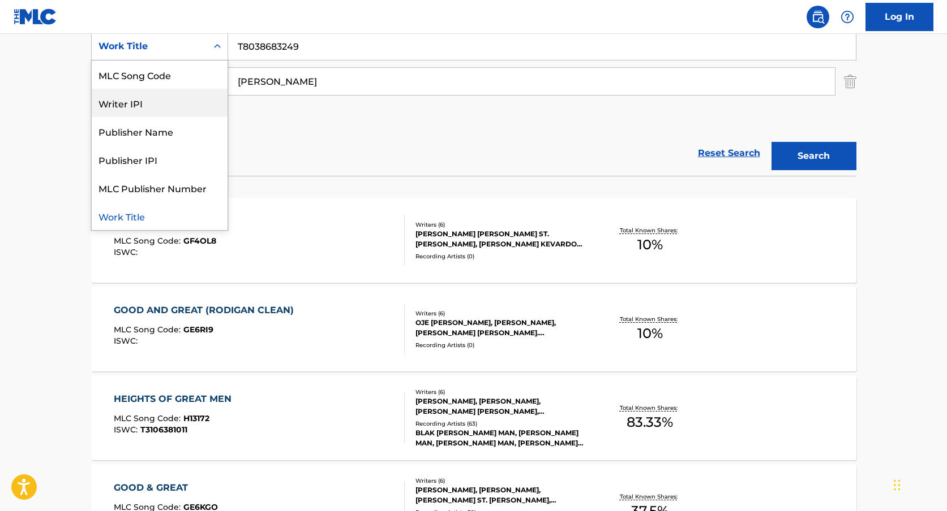
scroll to position [0, 0]
click at [178, 89] on div "MLC Song Code" at bounding box center [160, 103] width 136 height 28
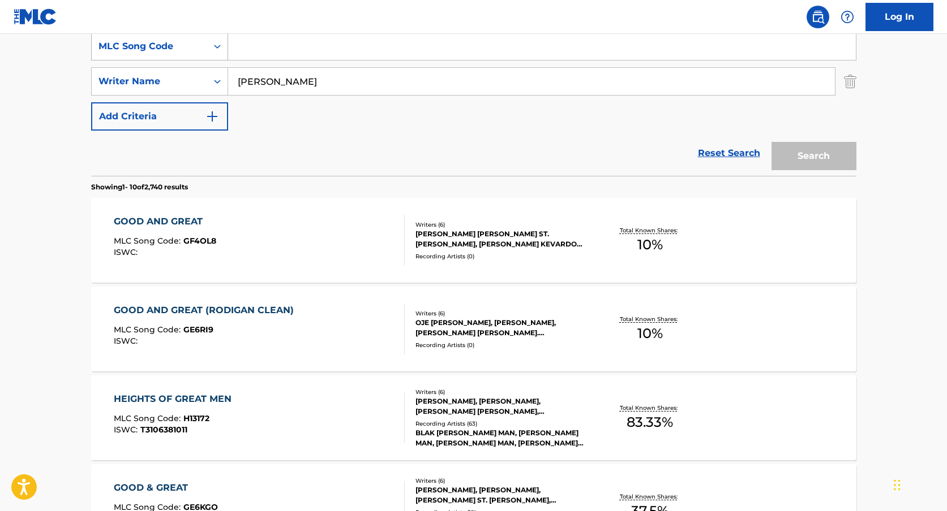
click at [210, 45] on div "Search Form" at bounding box center [217, 46] width 20 height 20
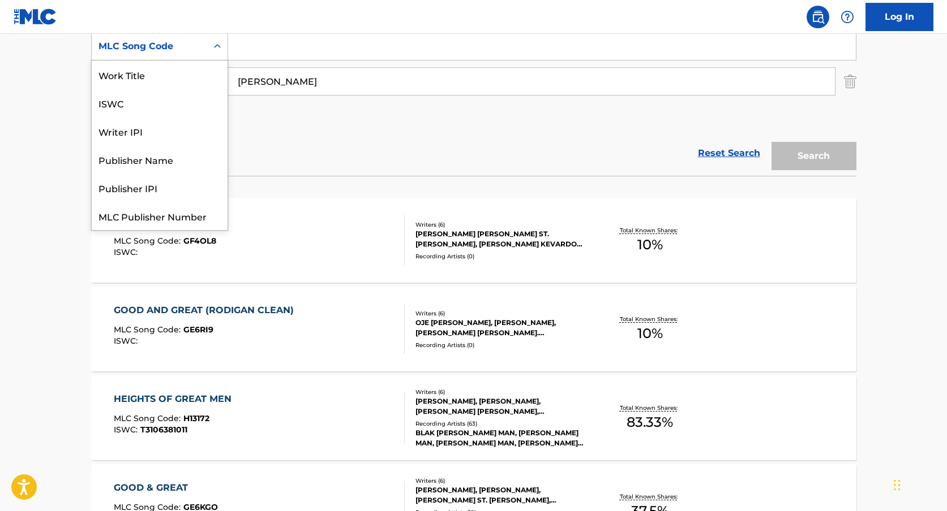
scroll to position [28, 0]
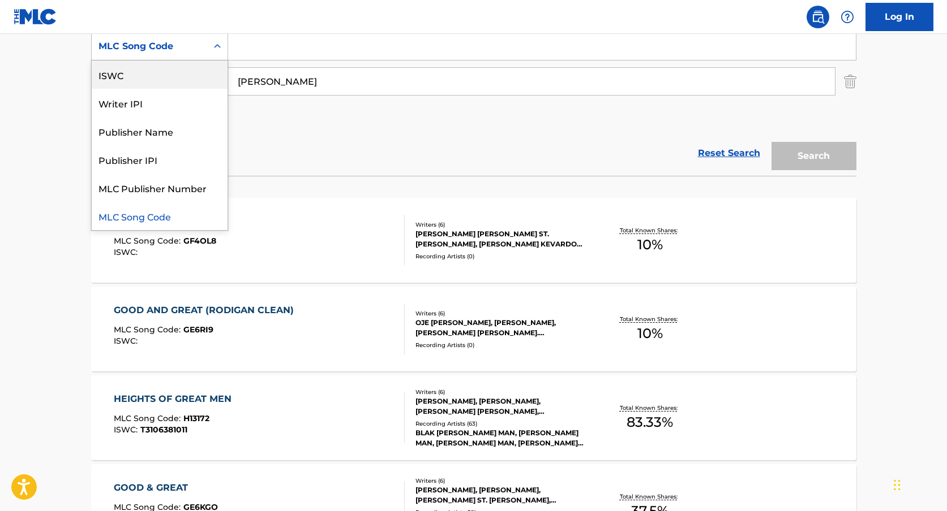
click at [191, 76] on div "ISWC" at bounding box center [160, 75] width 136 height 28
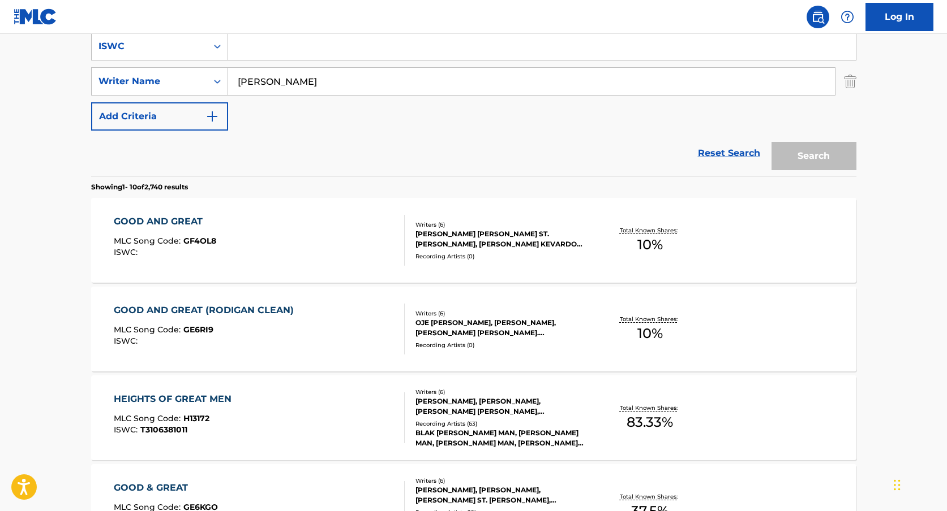
click at [263, 79] on input "[PERSON_NAME]" at bounding box center [531, 81] width 606 height 27
click at [296, 32] on nav "Log In" at bounding box center [473, 17] width 947 height 34
click at [287, 41] on input "Search Form" at bounding box center [541, 46] width 627 height 27
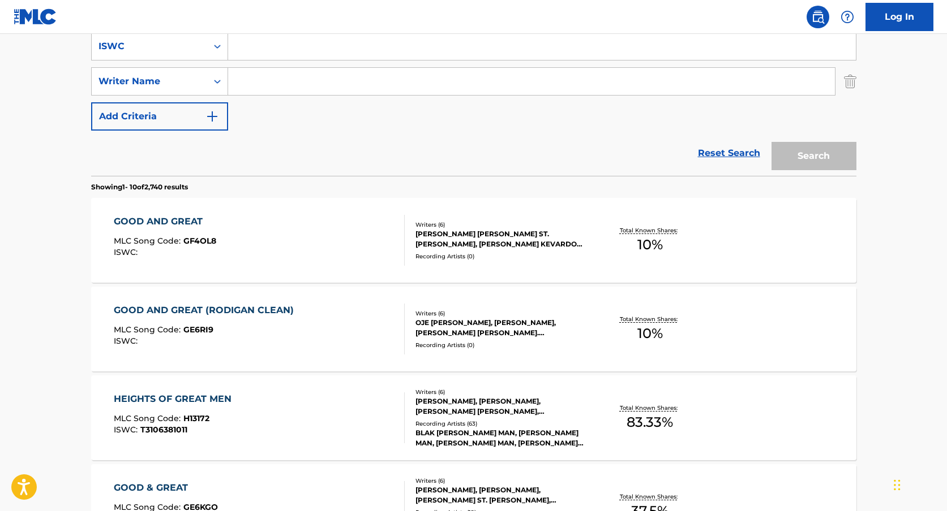
paste input "T8038683249"
type input "T8038683249"
click at [771, 142] on button "Search" at bounding box center [813, 156] width 85 height 28
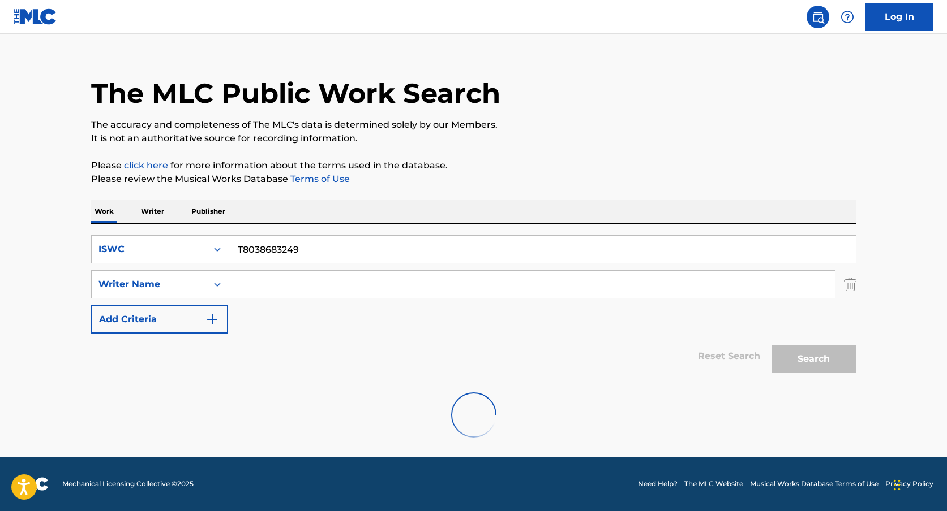
scroll to position [104, 0]
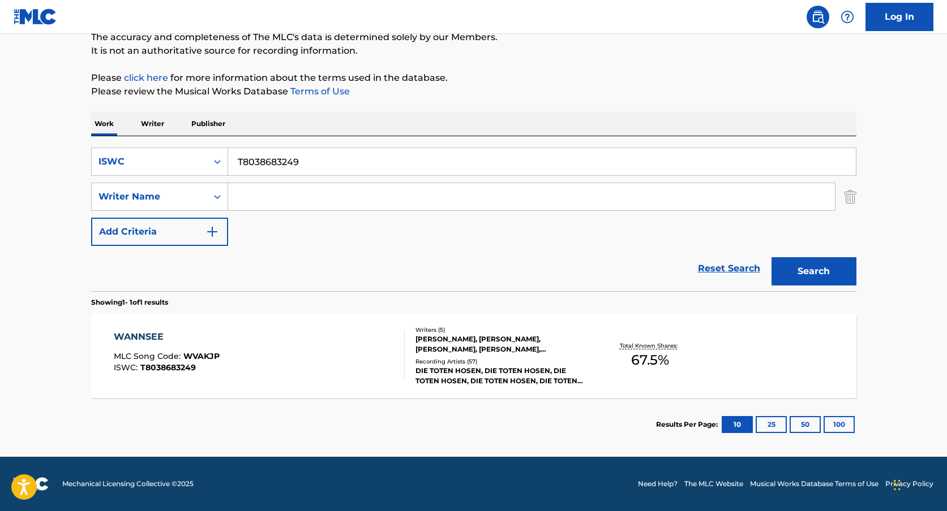
click at [408, 343] on div "Writers ( 5 ) [PERSON_NAME], [PERSON_NAME], [PERSON_NAME], [PERSON_NAME], [PERS…" at bounding box center [496, 356] width 182 height 61
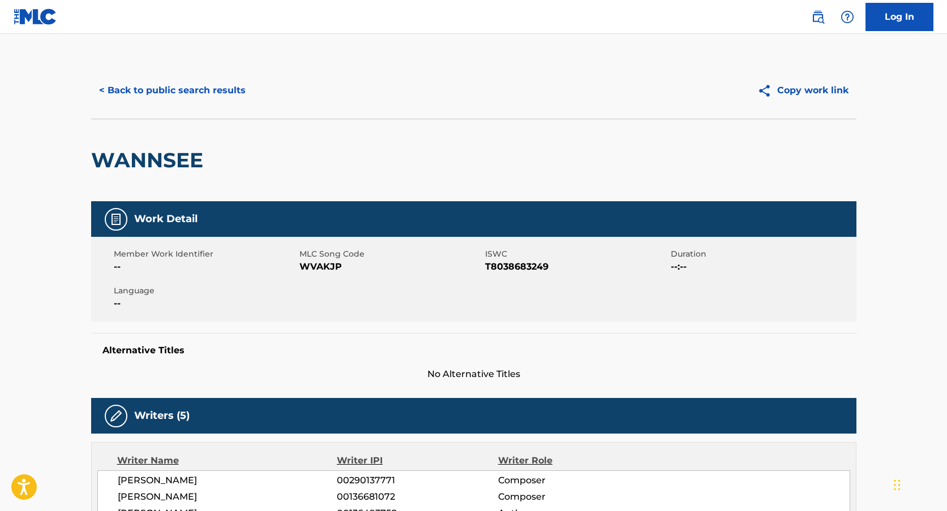
click at [167, 75] on div "< Back to public search results Copy work link" at bounding box center [473, 90] width 765 height 57
click at [164, 84] on button "< Back to public search results" at bounding box center [172, 90] width 162 height 28
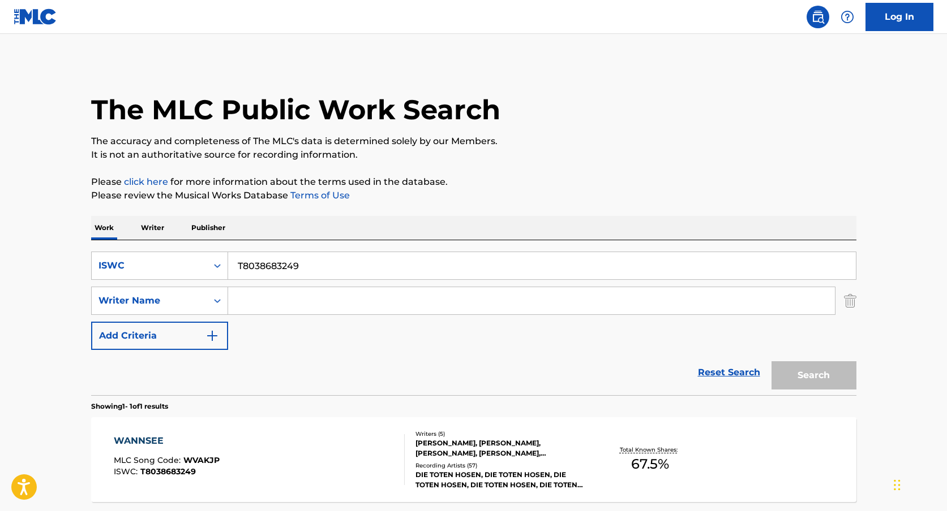
scroll to position [40, 0]
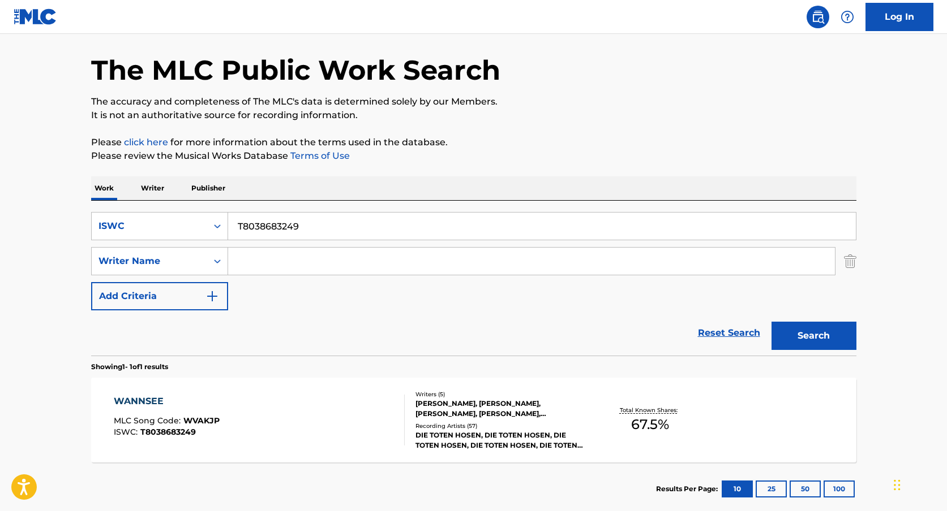
click at [276, 224] on input "T8038683249" at bounding box center [541, 226] width 627 height 27
paste input "T0614708370"
type input "T0614708370"
click at [296, 442] on div "WANNSEE MLC Song Code : WVAKJP ISWC : T8038683249" at bounding box center [259, 420] width 291 height 51
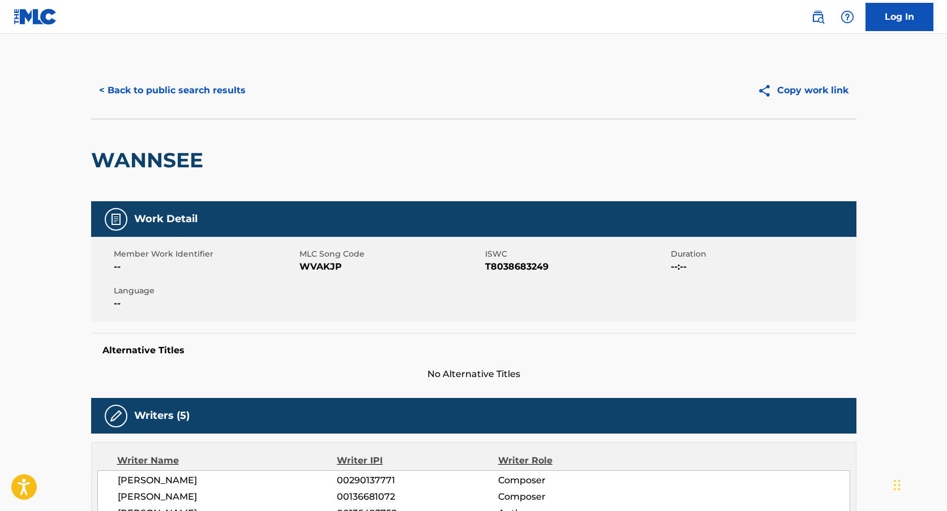
click at [236, 93] on button "< Back to public search results" at bounding box center [172, 90] width 162 height 28
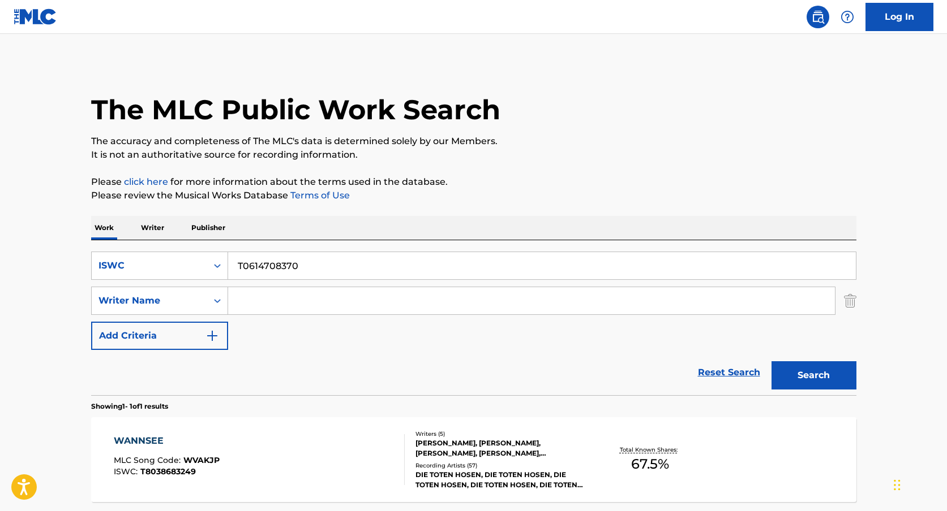
scroll to position [40, 0]
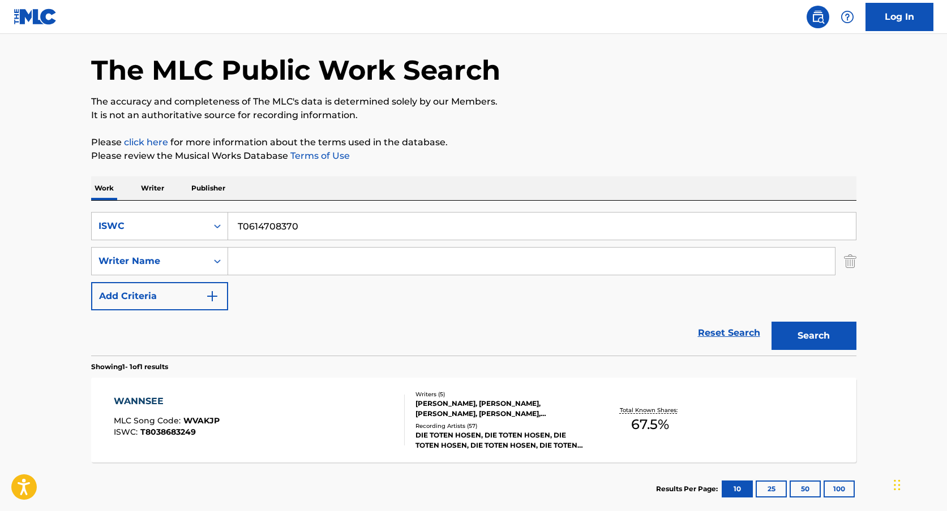
click at [274, 225] on input "T0614708370" at bounding box center [541, 226] width 627 height 27
paste input "T0614708370"
type input "T0614708370"
click at [771, 322] on button "Search" at bounding box center [813, 336] width 85 height 28
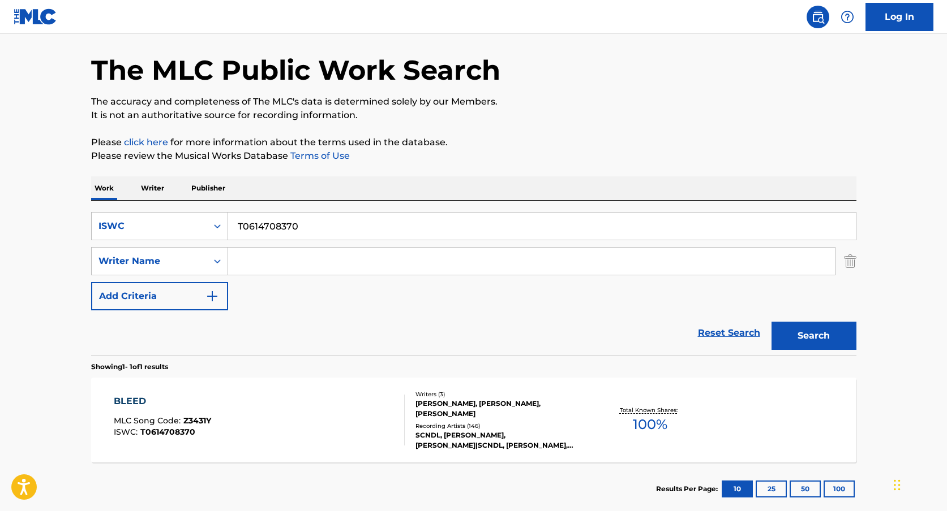
click at [388, 394] on div "BLEED MLC Song Code : Z3431Y ISWC : T0614708370 Writers ( 3 ) [PERSON_NAME], [P…" at bounding box center [473, 420] width 765 height 85
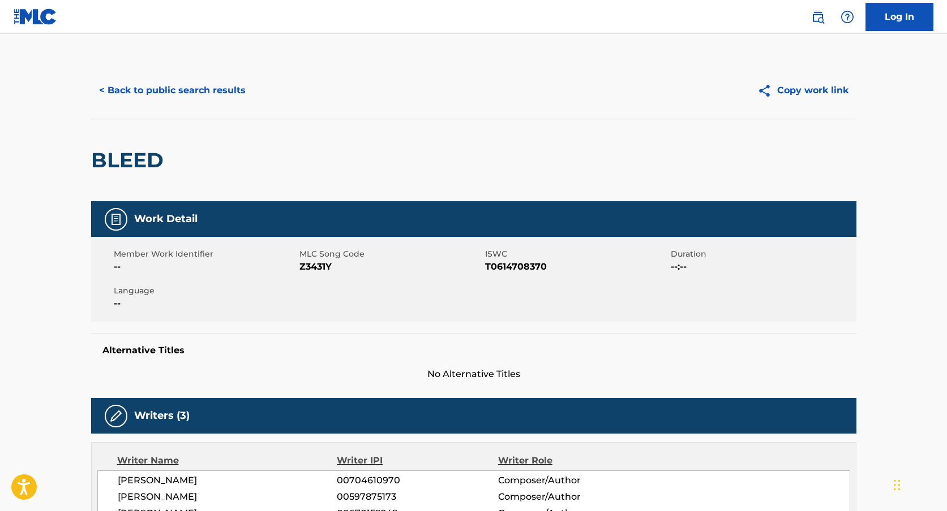
click at [210, 101] on button "< Back to public search results" at bounding box center [172, 90] width 162 height 28
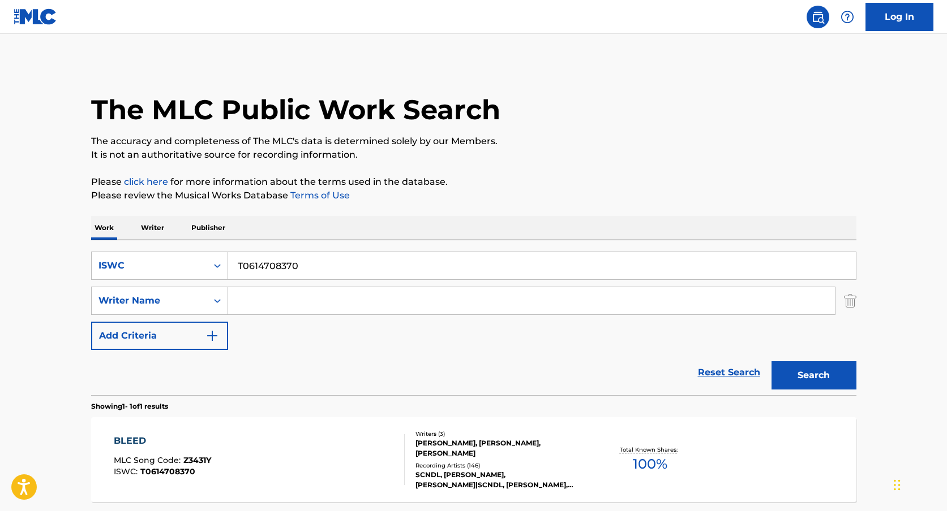
scroll to position [40, 0]
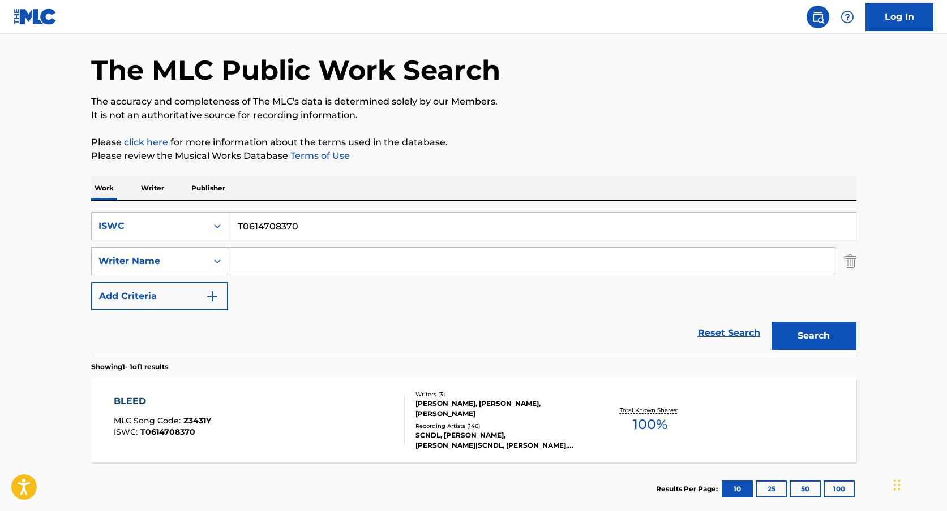
click at [248, 218] on input "T0614708370" at bounding box center [541, 226] width 627 height 27
paste input "T3226528247"
type input "T3226528247"
click at [771, 322] on button "Search" at bounding box center [813, 336] width 85 height 28
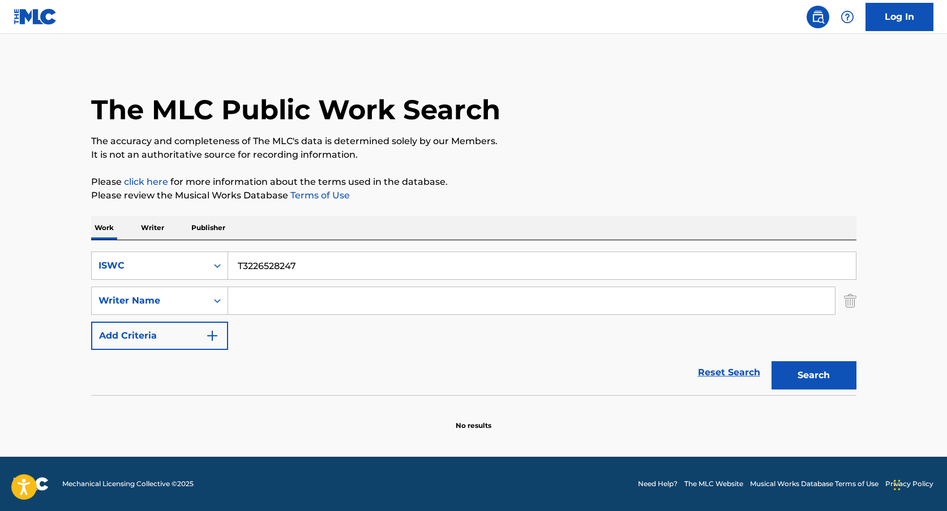
scroll to position [0, 0]
click at [204, 264] on div "ISWC" at bounding box center [149, 265] width 115 height 21
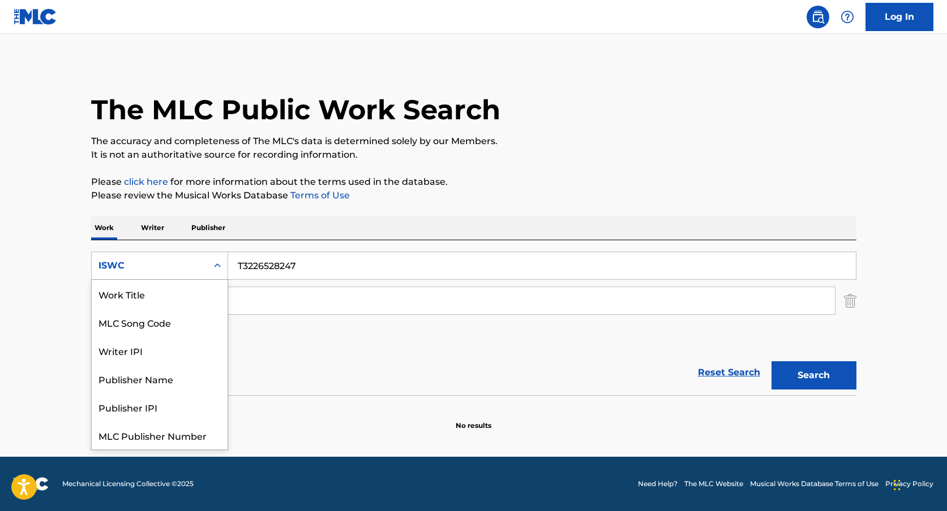
scroll to position [28, 0]
click at [261, 265] on input "T3226528247" at bounding box center [541, 265] width 627 height 27
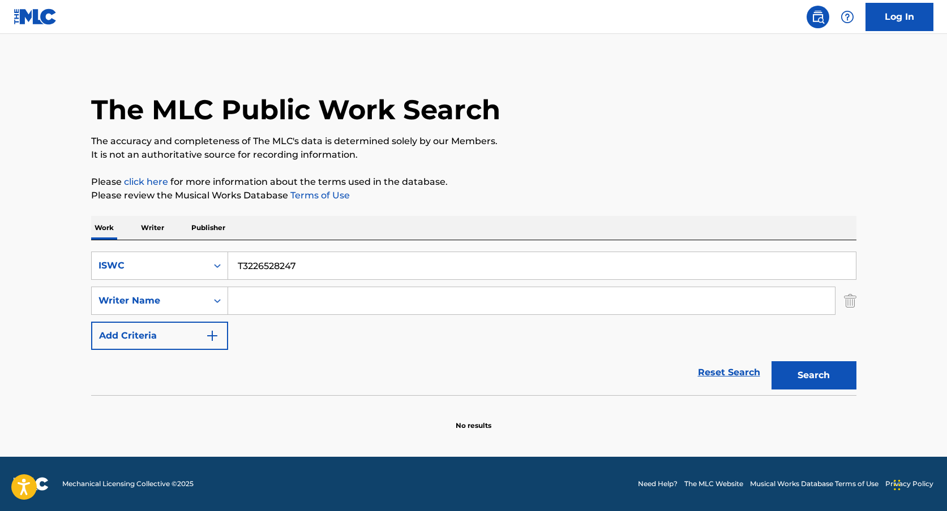
click at [261, 265] on input "T3226528247" at bounding box center [541, 265] width 627 height 27
paste input ""ISWC: T9149869227 Title: [PERSON_NAME] Artists: Lost Boyz GMR: SESEAC: ""
type input ""ISWC: T9149869227 Title: [PERSON_NAME] Artists: Lost Boyz GMR: SESEAC: ""
click at [281, 267] on input ""ISWC: T9149869227 Title: [PERSON_NAME] Artists: Lost Boyz GMR: SESEAC: "" at bounding box center [541, 265] width 627 height 27
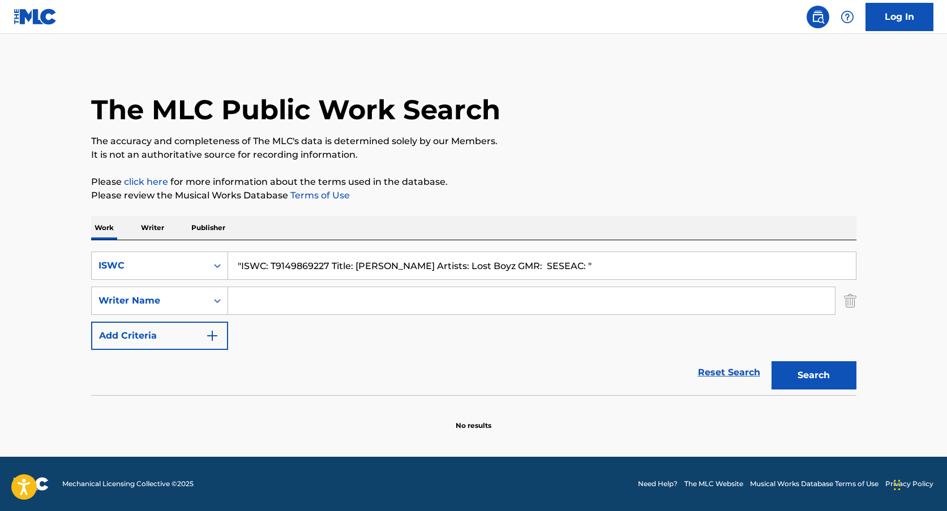
click at [281, 267] on input ""ISWC: T9149869227 Title: [PERSON_NAME] Artists: Lost Boyz GMR: SESEAC: "" at bounding box center [541, 265] width 627 height 27
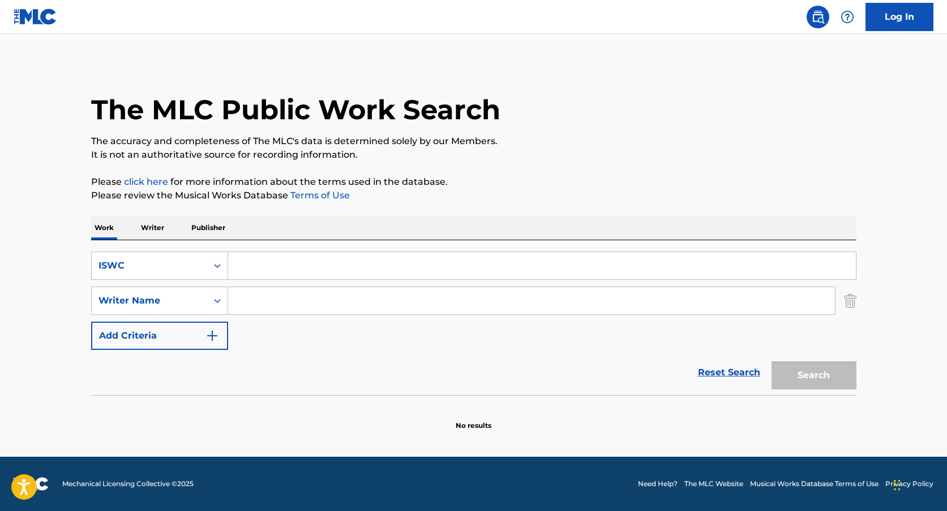
paste input "T9149869227"
type input "T9149869227"
click at [771, 362] on button "Search" at bounding box center [813, 376] width 85 height 28
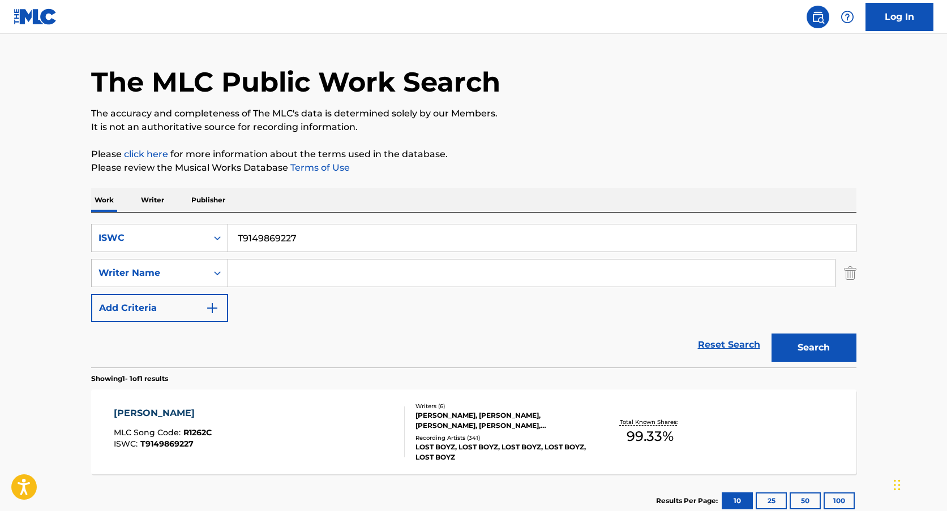
scroll to position [31, 0]
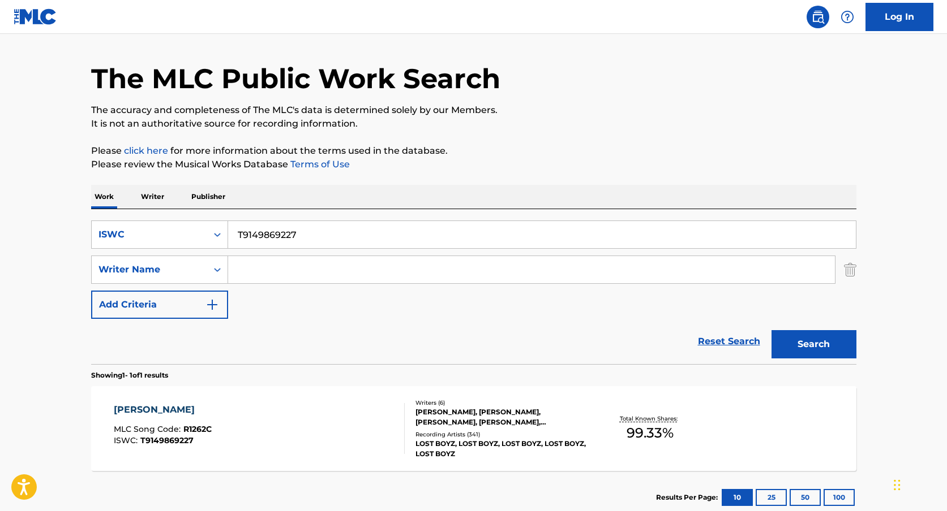
click at [341, 386] on div "[PERSON_NAME] MLC Song Code : R1262C ISWC : T9149869227 Writers ( 6 ) [PERSON_N…" at bounding box center [473, 428] width 765 height 85
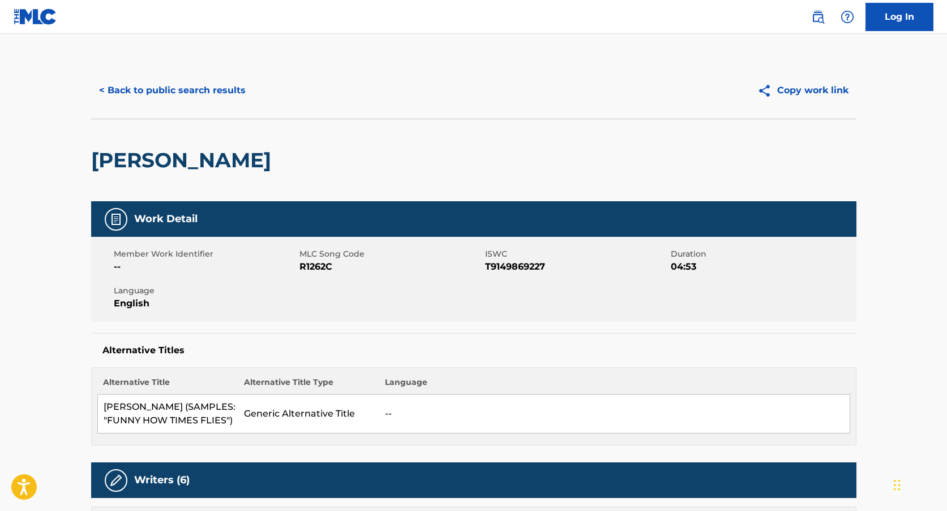
click at [204, 85] on button "< Back to public search results" at bounding box center [172, 90] width 162 height 28
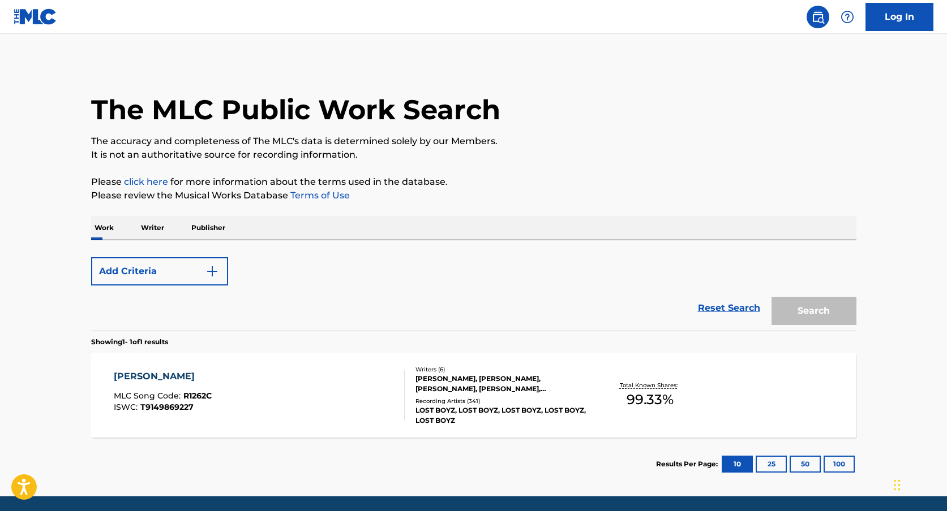
scroll to position [31, 0]
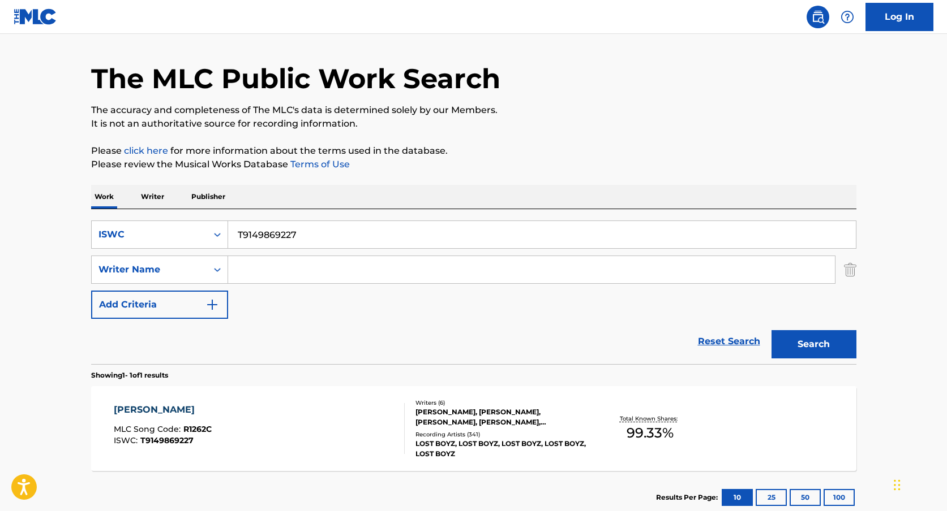
click at [246, 247] on input "T9149869227" at bounding box center [541, 234] width 627 height 27
click at [255, 244] on input "T9149869227" at bounding box center [541, 234] width 627 height 27
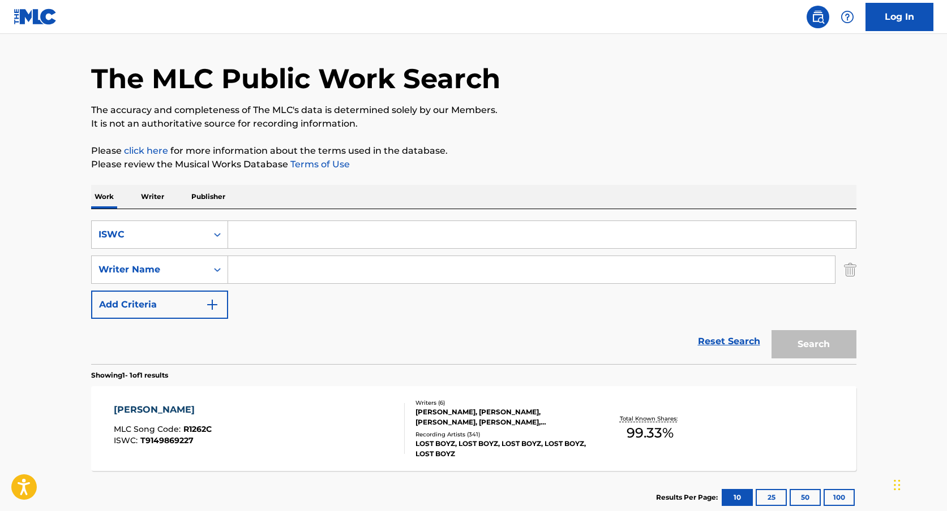
paste input "T9148884644"
type input "T9148884644"
click at [771, 330] on button "Search" at bounding box center [813, 344] width 85 height 28
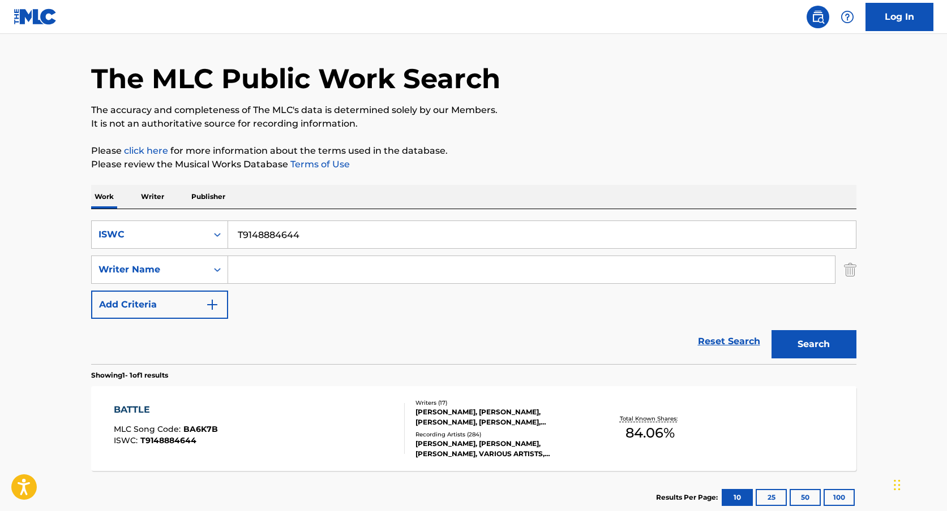
click at [279, 392] on div "BATTLE MLC Song Code : BA6K7B ISWC : T9148884644 Writers ( 17 ) [PERSON_NAME], …" at bounding box center [473, 428] width 765 height 85
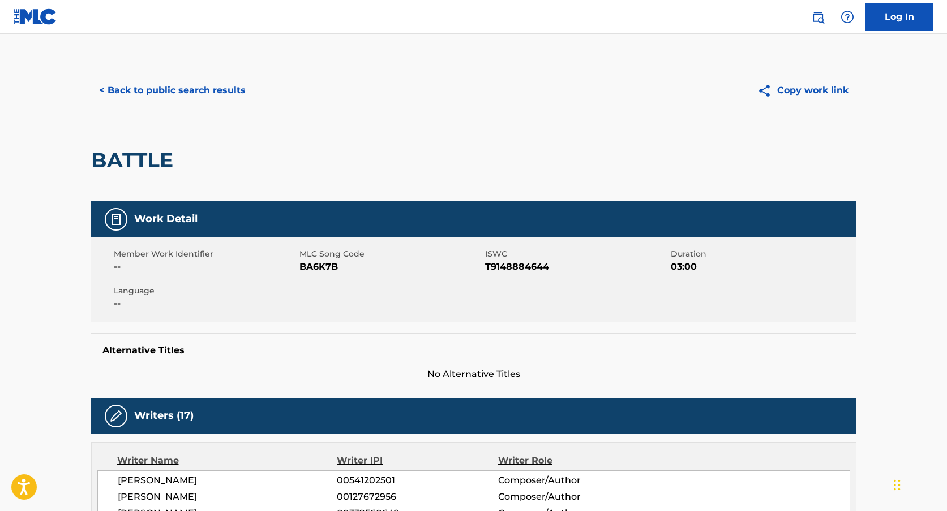
click at [175, 93] on button "< Back to public search results" at bounding box center [172, 90] width 162 height 28
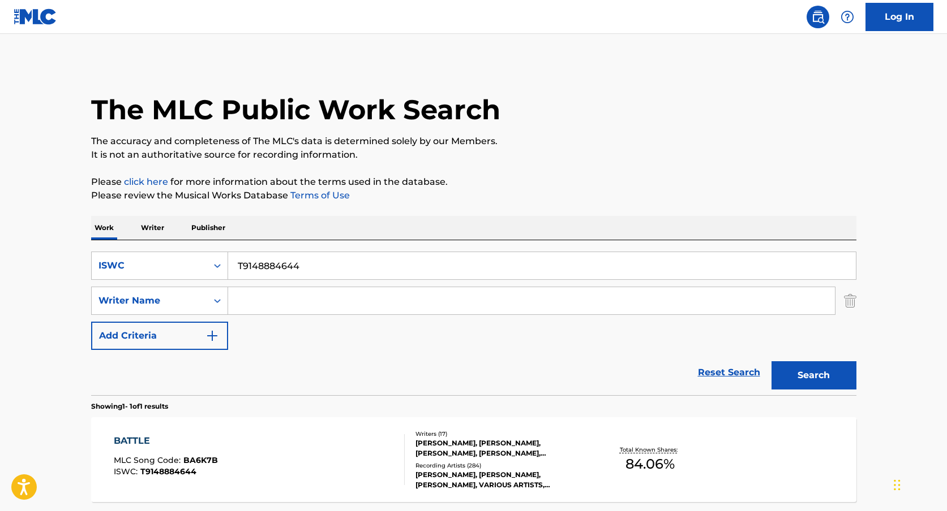
scroll to position [31, 0]
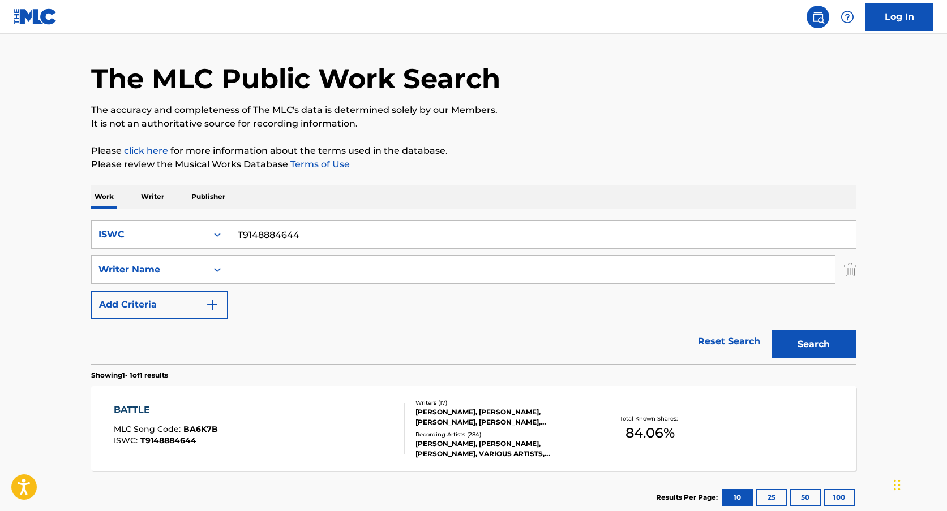
click at [289, 247] on input "T9148884644" at bounding box center [541, 234] width 627 height 27
paste input "PENGEMIS CINTA"
type input "PENGEMIS CINTA"
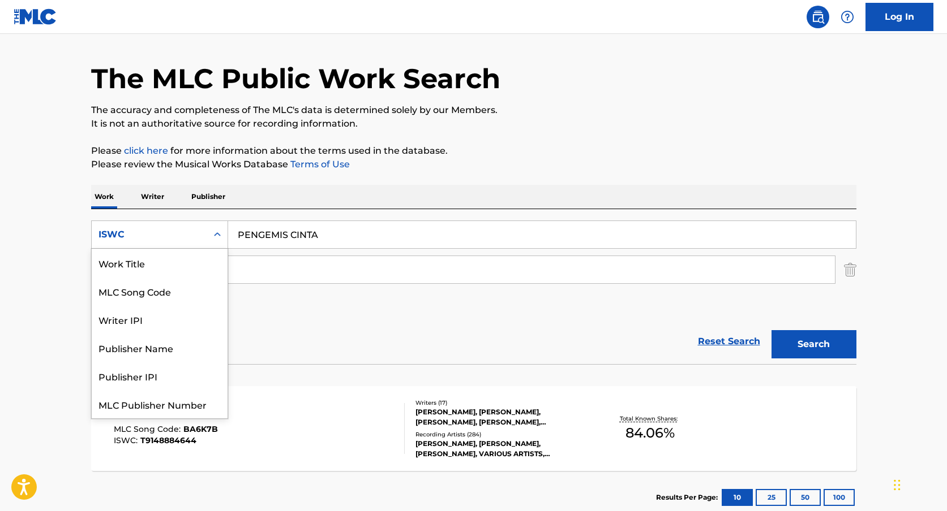
click at [212, 235] on icon "Search Form" at bounding box center [217, 234] width 11 height 11
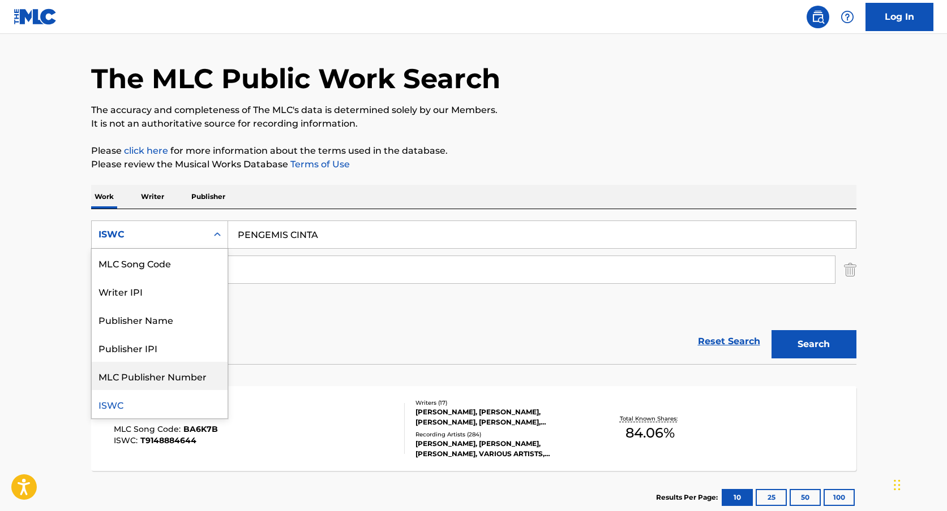
scroll to position [0, 0]
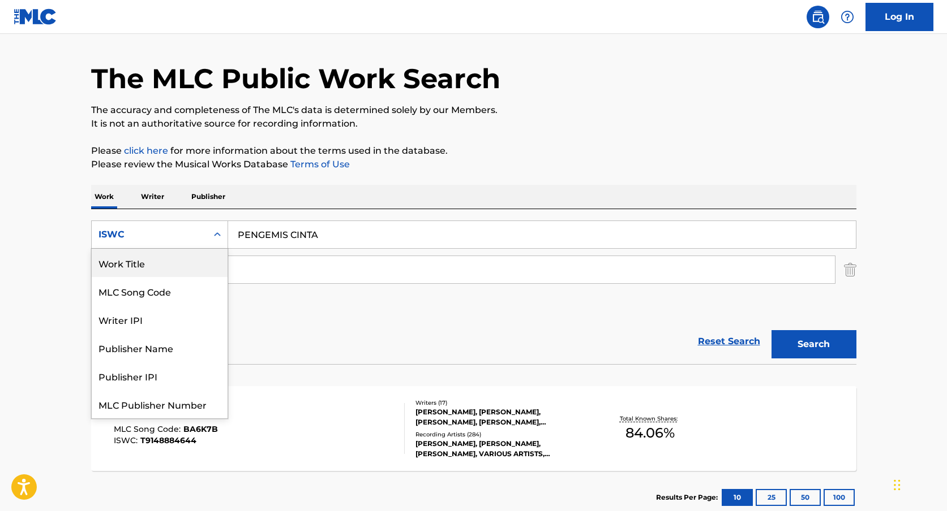
click at [169, 272] on div "Work Title" at bounding box center [160, 263] width 136 height 28
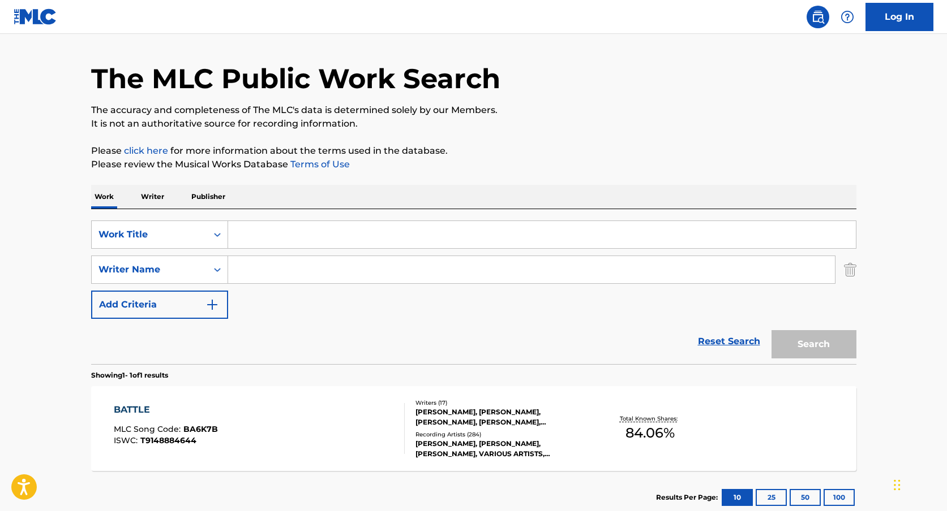
click at [269, 272] on input "Search Form" at bounding box center [531, 269] width 606 height 27
click at [274, 242] on input "Search Form" at bounding box center [541, 234] width 627 height 27
paste input "PENGEMIS CINTA"
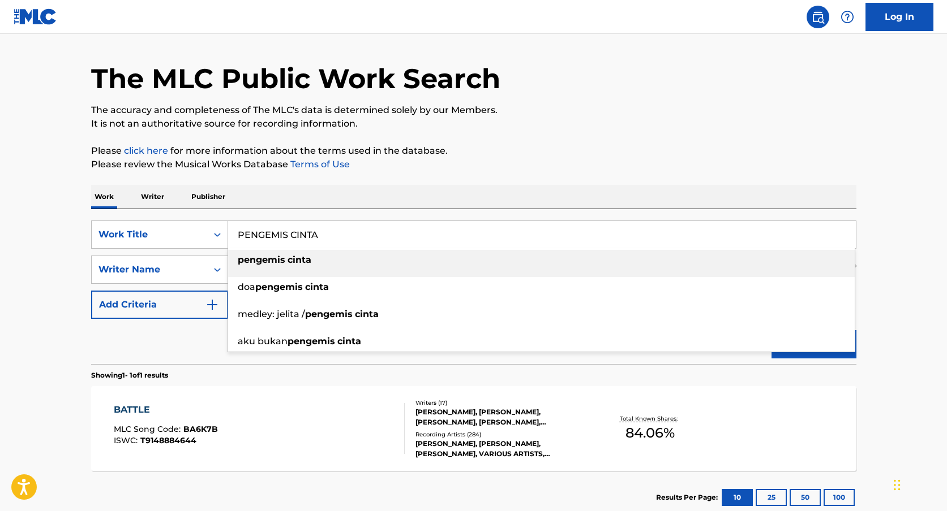
click at [269, 259] on strong "pengemis" at bounding box center [262, 260] width 48 height 11
type input "pengemis cinta"
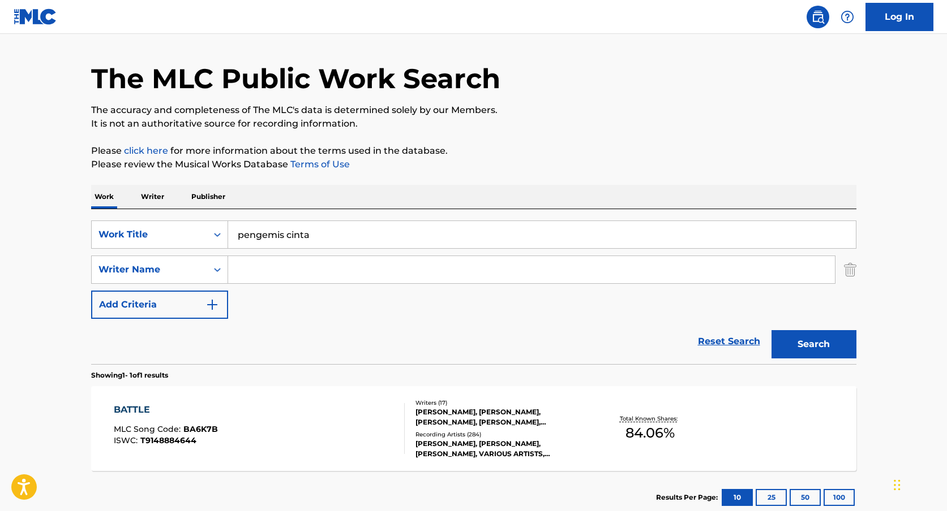
click at [303, 225] on input "pengemis cinta" at bounding box center [541, 234] width 627 height 27
click at [234, 271] on input "Search Form" at bounding box center [531, 269] width 606 height 27
type input "ramli"
click at [771, 330] on button "Search" at bounding box center [813, 344] width 85 height 28
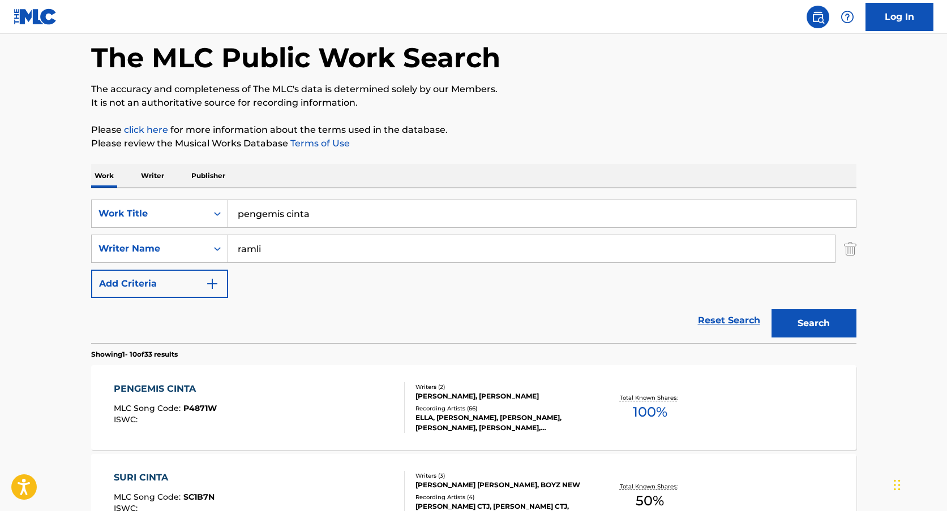
scroll to position [72, 0]
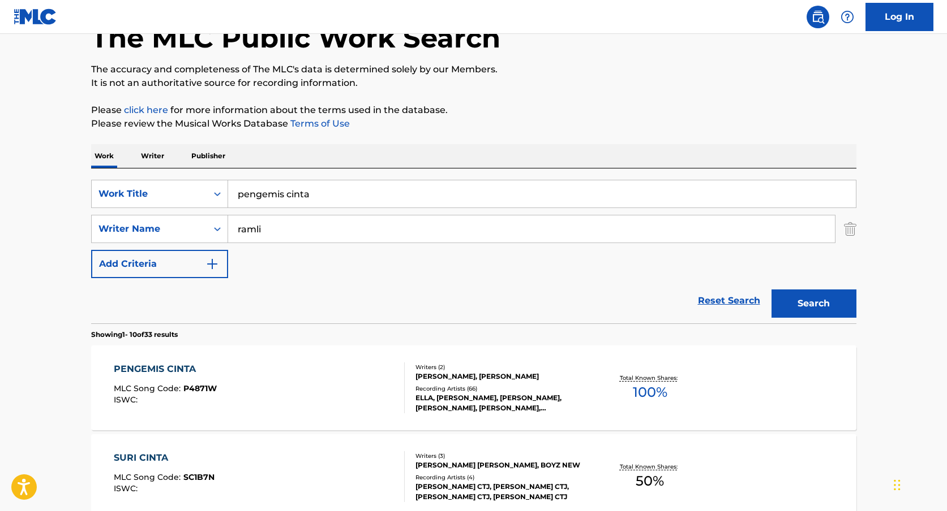
click at [434, 380] on div "[PERSON_NAME], [PERSON_NAME]" at bounding box center [500, 377] width 171 height 10
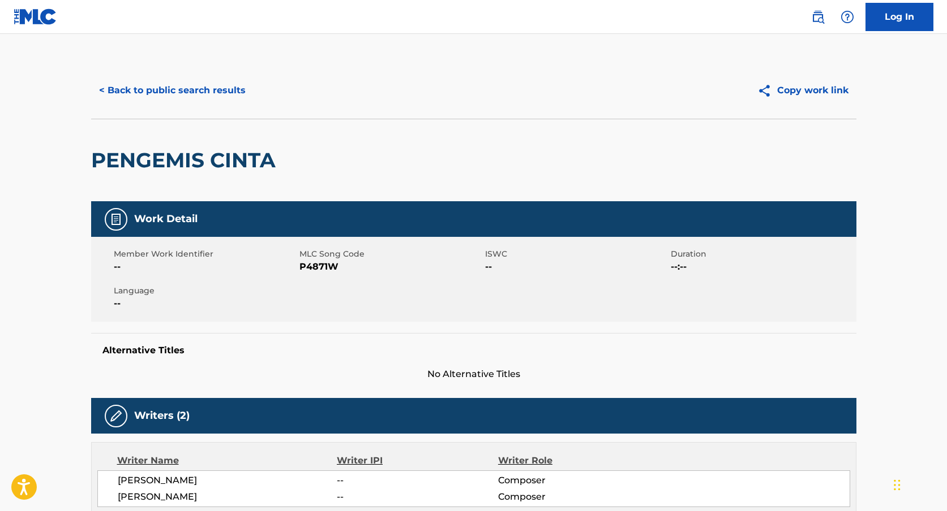
click at [95, 101] on button "< Back to public search results" at bounding box center [172, 90] width 162 height 28
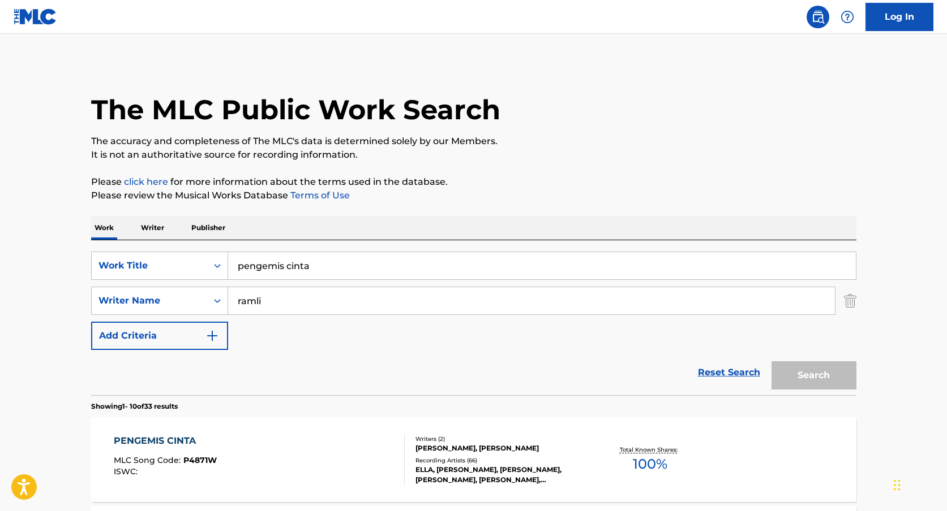
scroll to position [72, 0]
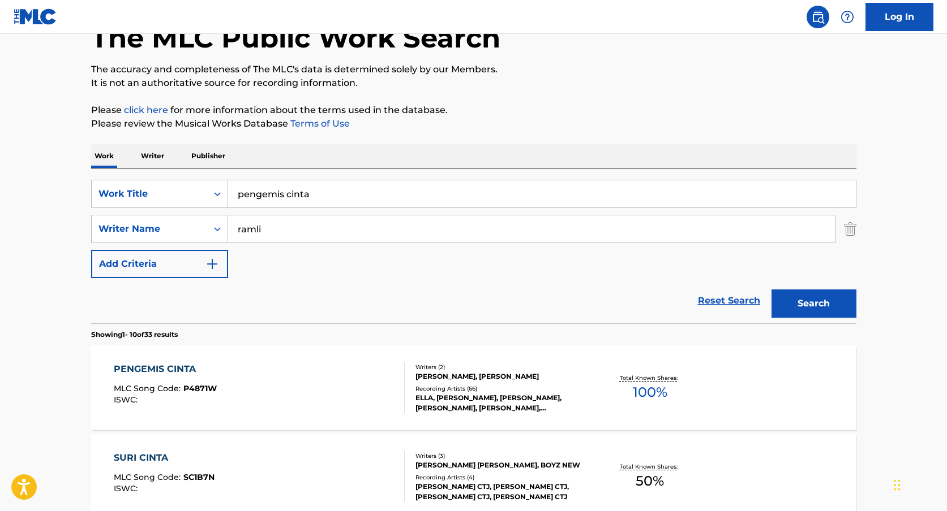
click at [242, 196] on input "pengemis cinta" at bounding box center [541, 193] width 627 height 27
click at [240, 194] on input "pengemis cinta" at bounding box center [541, 193] width 627 height 27
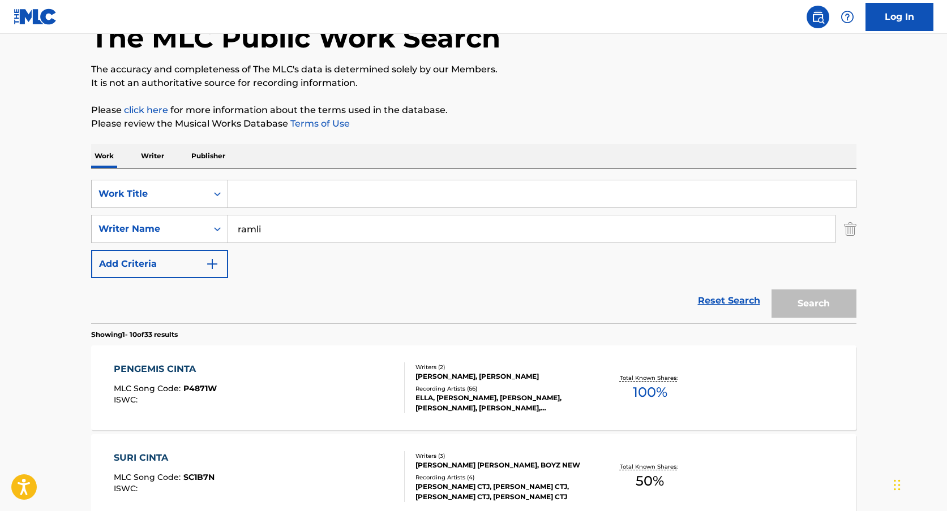
paste input "T3179114393"
type input "T3179114393"
click at [257, 231] on input "ramli" at bounding box center [531, 229] width 606 height 27
click at [213, 191] on icon "Search Form" at bounding box center [217, 193] width 11 height 11
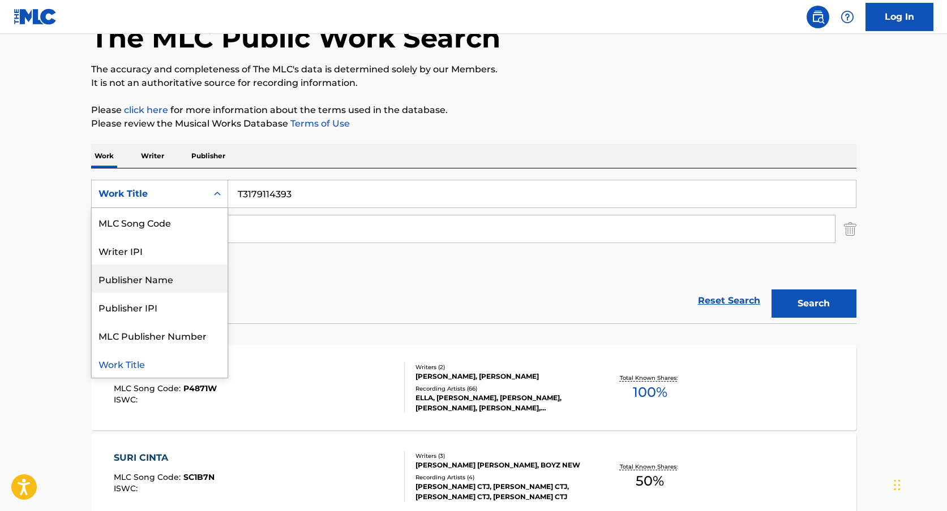
scroll to position [0, 0]
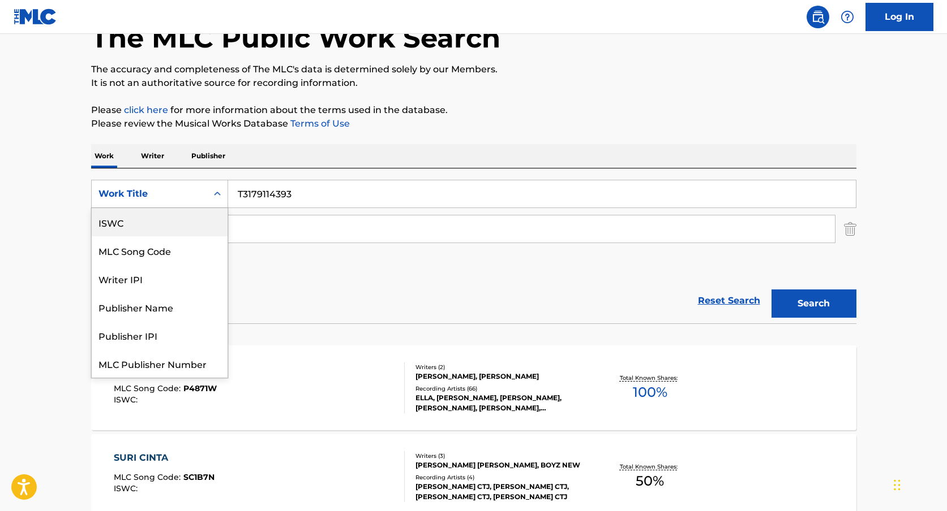
click at [157, 229] on div "ISWC" at bounding box center [160, 222] width 136 height 28
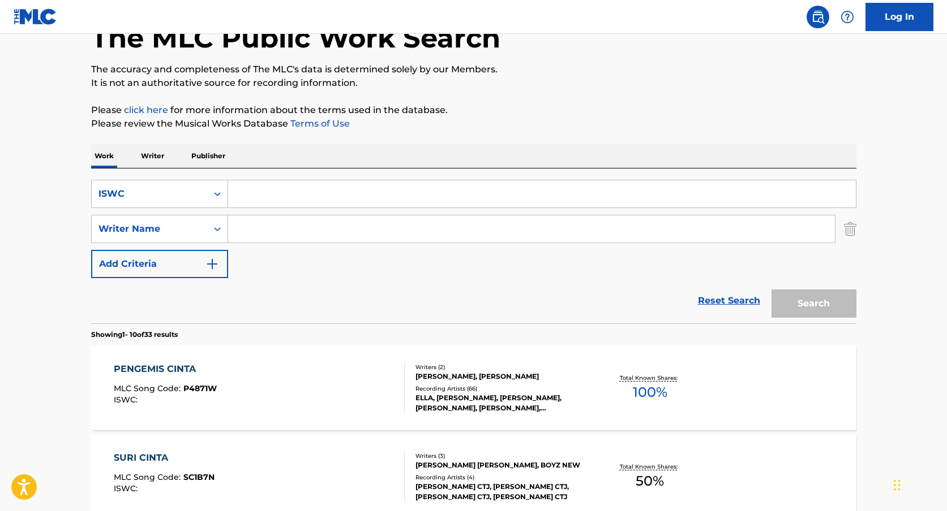
click at [529, 200] on input "Search Form" at bounding box center [541, 193] width 627 height 27
paste input "T3179114393"
click at [771, 290] on button "Search" at bounding box center [813, 304] width 85 height 28
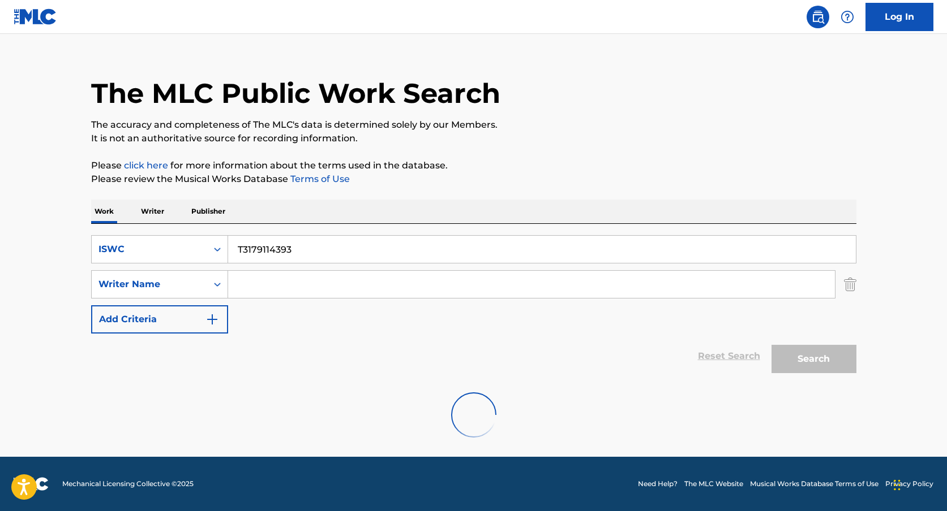
click at [411, 252] on input "T3179114393" at bounding box center [541, 249] width 627 height 27
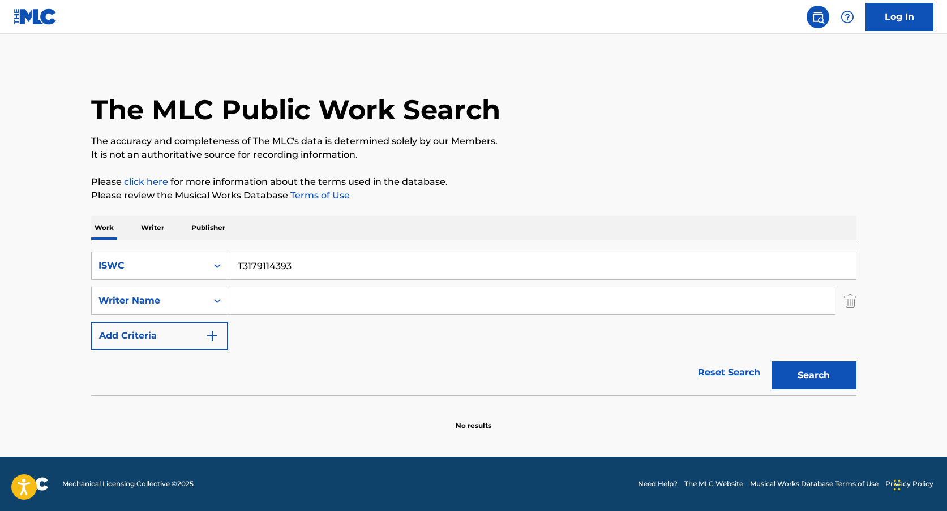
click at [698, 196] on p "Please review the Musical Works Database Terms of Use" at bounding box center [473, 196] width 765 height 14
click at [802, 362] on button "Search" at bounding box center [813, 376] width 85 height 28
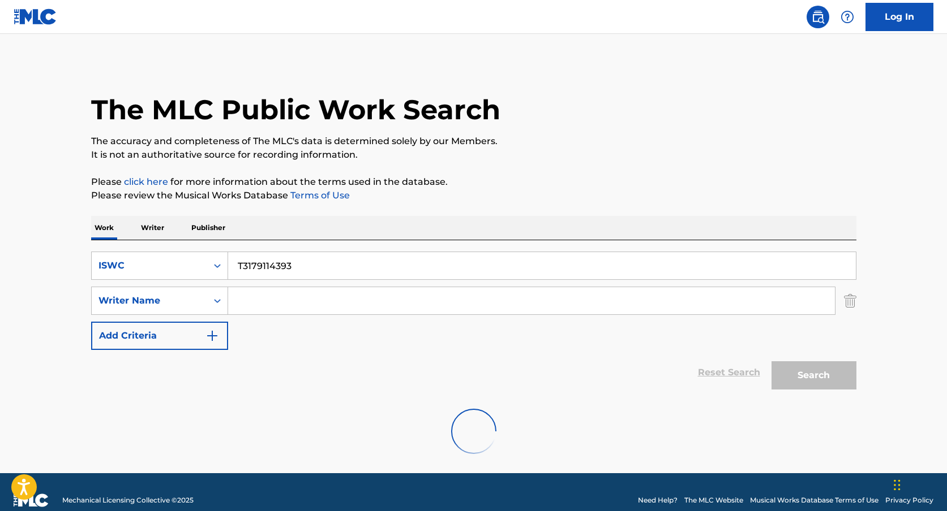
click at [550, 279] on div "T3179114393" at bounding box center [542, 266] width 628 height 28
click at [558, 271] on input "T3179114393" at bounding box center [541, 265] width 627 height 27
click at [578, 270] on input "T3179114393" at bounding box center [541, 265] width 627 height 27
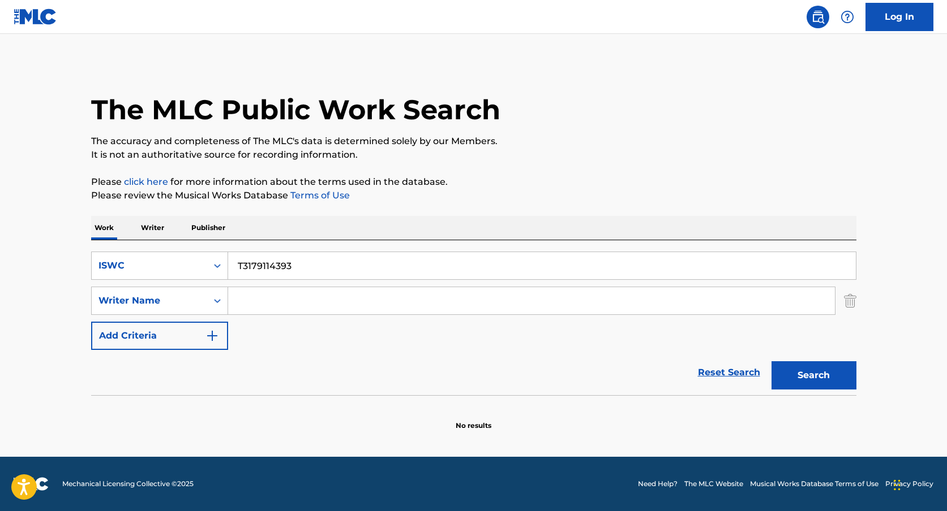
click at [648, 155] on p "It is not an authoritative source for recording information." at bounding box center [473, 155] width 765 height 14
click at [316, 267] on input "T3179114393" at bounding box center [541, 265] width 627 height 27
type input "T3179114393"
click at [823, 376] on button "Search" at bounding box center [813, 376] width 85 height 28
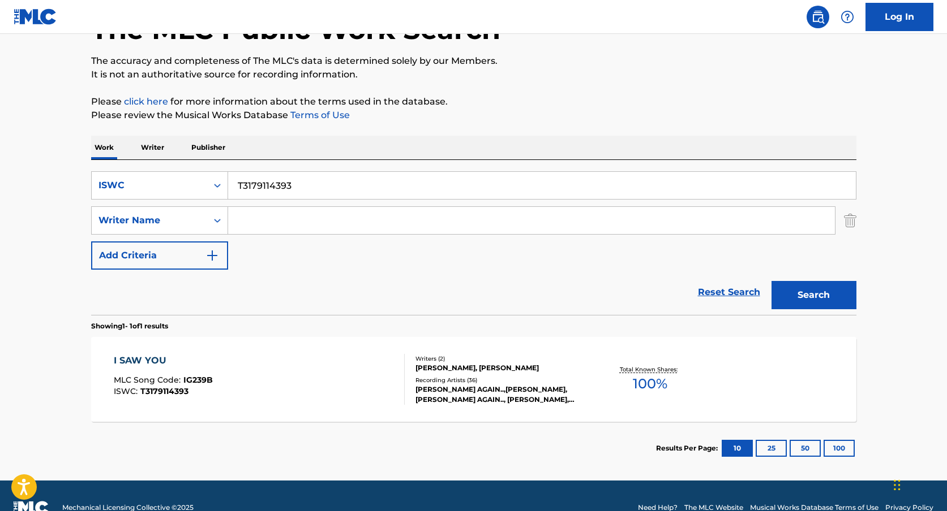
scroll to position [94, 0]
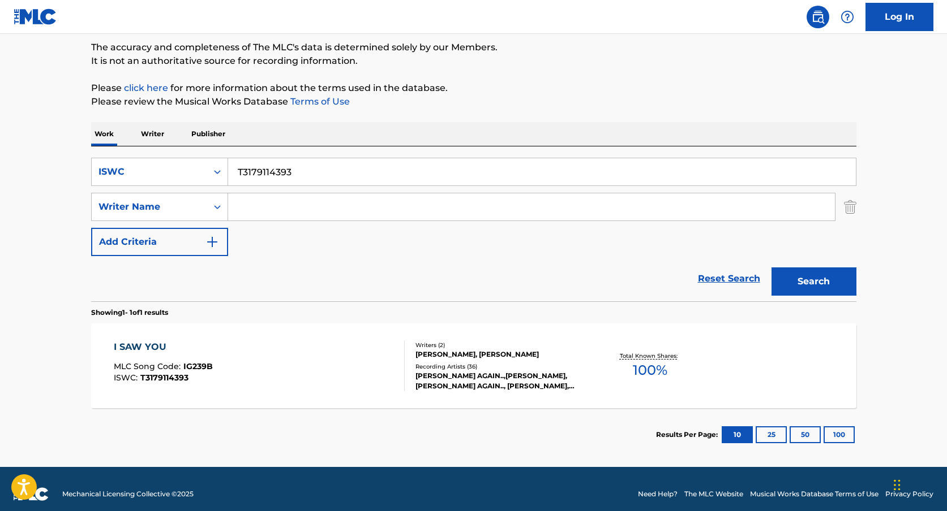
click at [476, 360] on div "Writers ( 2 ) [PERSON_NAME], [PERSON_NAME] Recording Artists ( 36 ) [PERSON_NAM…" at bounding box center [496, 366] width 182 height 50
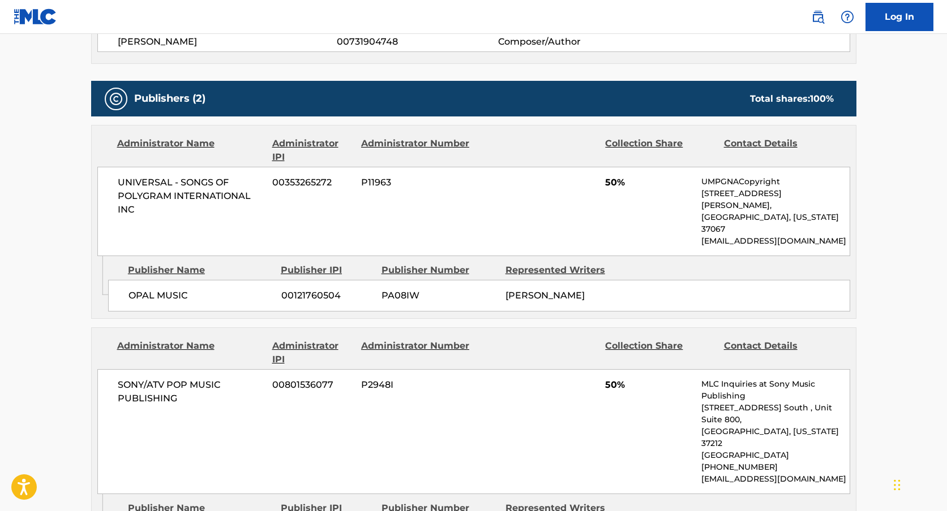
scroll to position [494, 0]
